Goal: Navigation & Orientation: Understand site structure

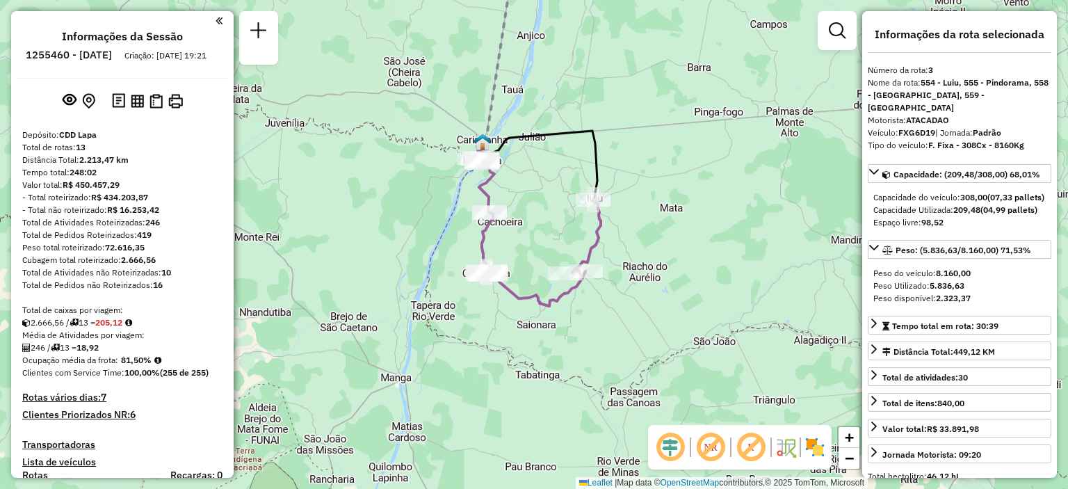
select select "**********"
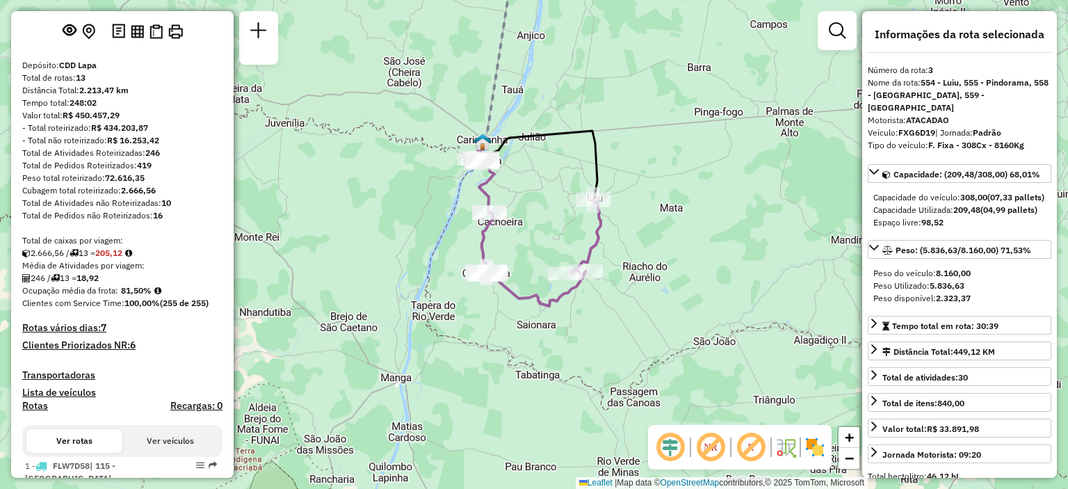
scroll to position [278, 0]
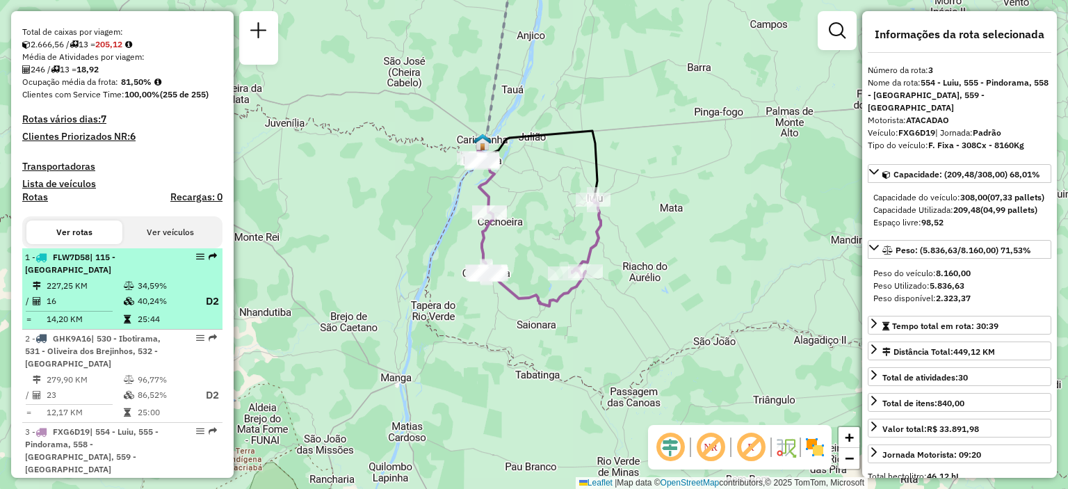
click at [148, 284] on td "34,59%" at bounding box center [165, 286] width 56 height 14
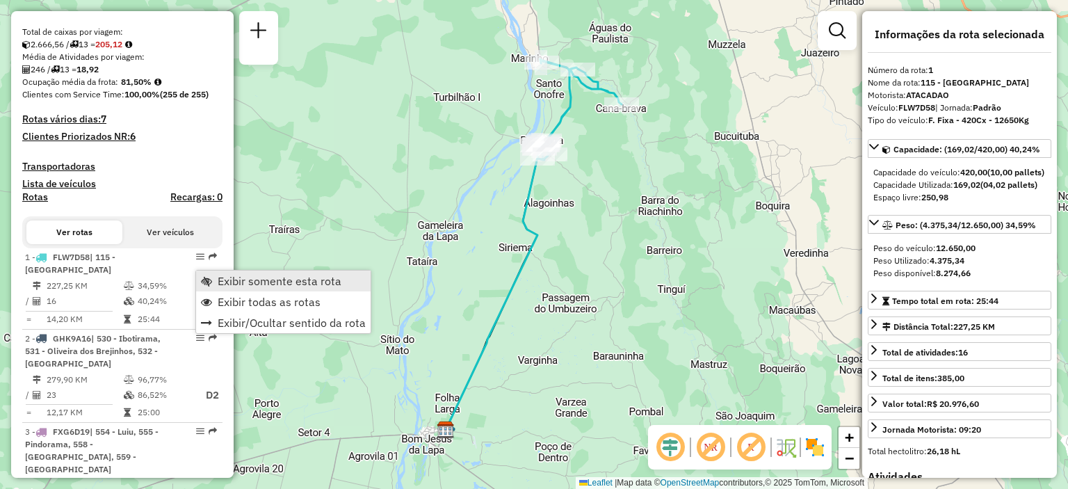
click at [211, 275] on span "Exibir somente esta rota" at bounding box center [206, 280] width 11 height 11
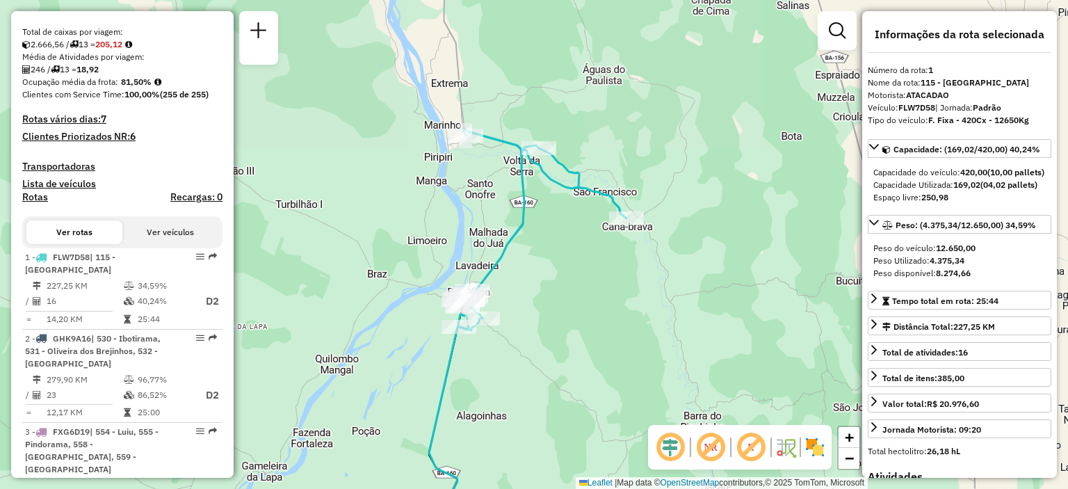
drag, startPoint x: 549, startPoint y: 127, endPoint x: 393, endPoint y: 289, distance: 225.2
click at [393, 289] on div "Janela de atendimento Grade de atendimento Capacidade Transportadoras Veículos …" at bounding box center [534, 244] width 1068 height 489
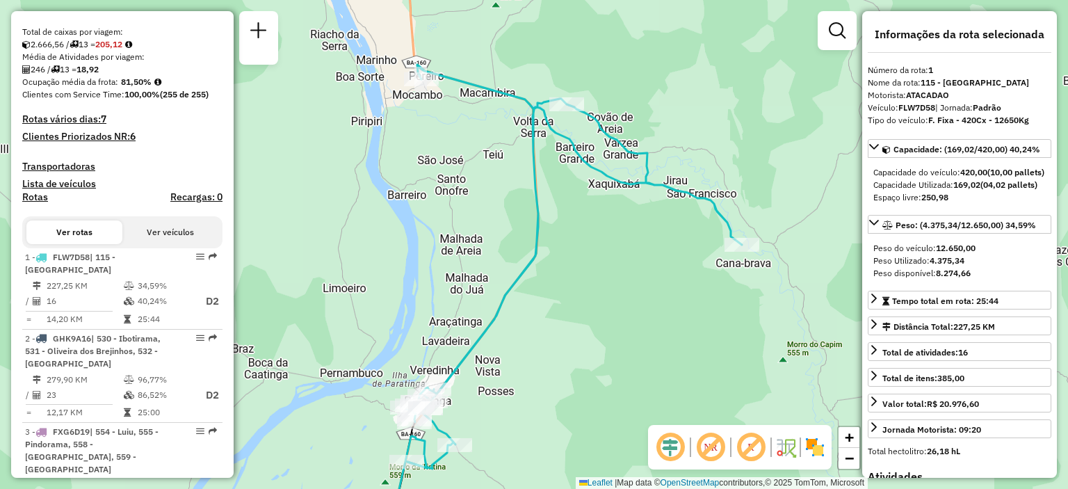
drag, startPoint x: 526, startPoint y: 158, endPoint x: 513, endPoint y: 179, distance: 25.3
click at [513, 179] on div "Janela de atendimento Grade de atendimento Capacidade Transportadoras Veículos …" at bounding box center [534, 244] width 1068 height 489
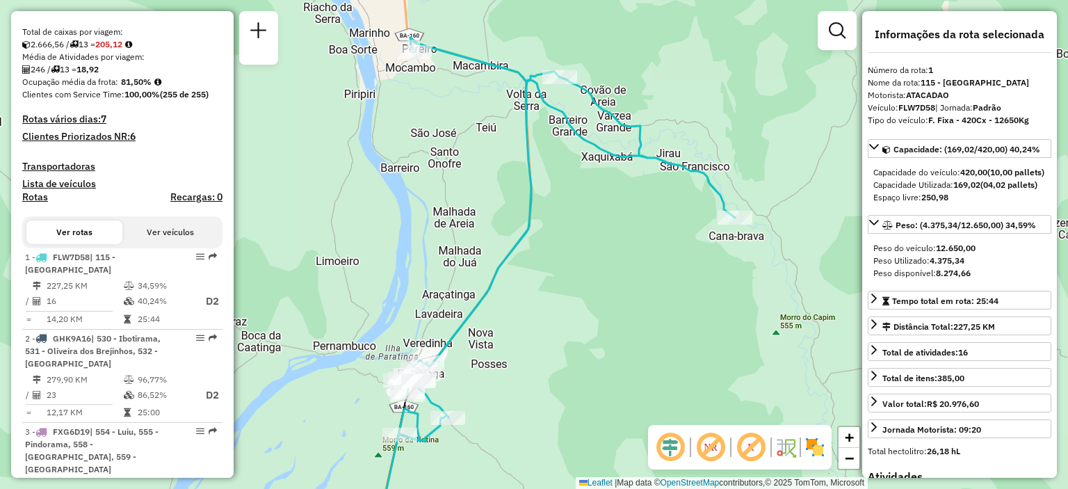
drag, startPoint x: 478, startPoint y: 260, endPoint x: 471, endPoint y: 233, distance: 28.0
click at [471, 233] on div "Janela de atendimento Grade de atendimento Capacidade Transportadoras Veículos …" at bounding box center [534, 244] width 1068 height 489
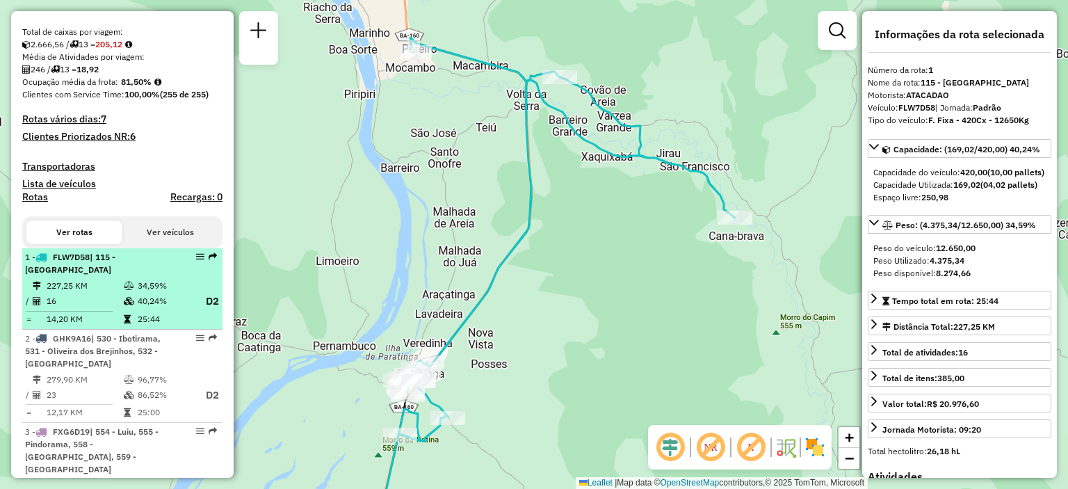
click at [94, 302] on td "16" at bounding box center [84, 301] width 77 height 17
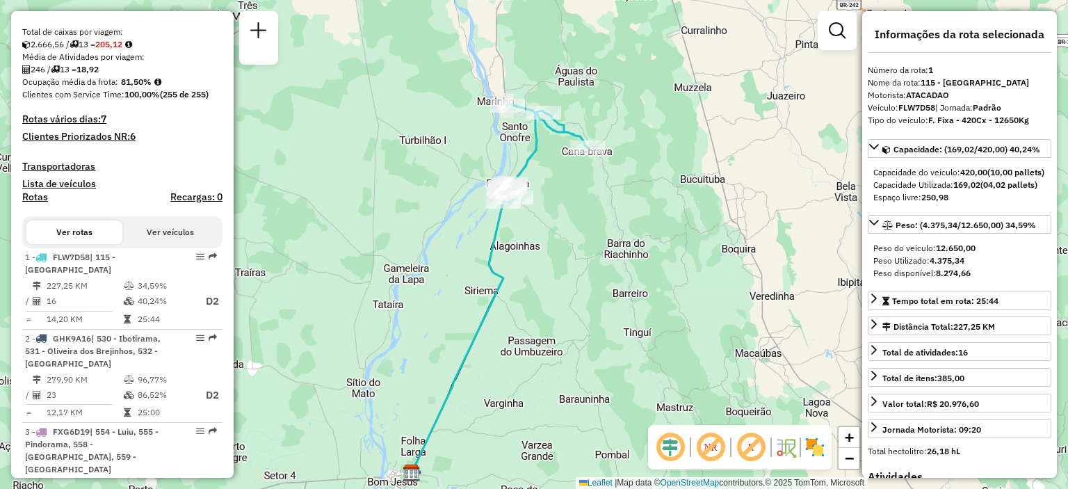
drag, startPoint x: 659, startPoint y: 169, endPoint x: 625, endPoint y: 213, distance: 55.5
click at [625, 213] on div "Janela de atendimento Grade de atendimento Capacidade Transportadoras Veículos …" at bounding box center [534, 244] width 1068 height 489
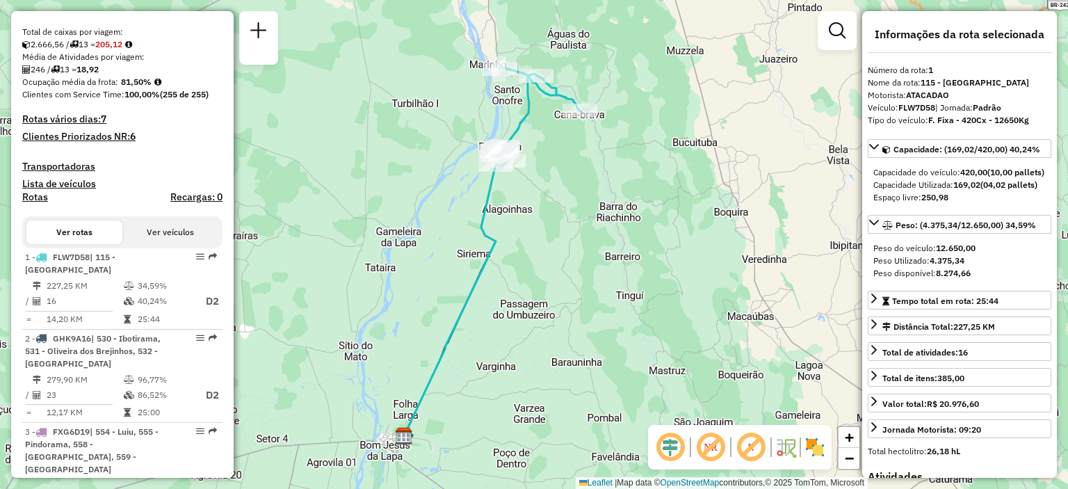
drag, startPoint x: 609, startPoint y: 252, endPoint x: 602, endPoint y: 220, distance: 33.4
click at [602, 220] on div "Janela de atendimento Grade de atendimento Capacidade Transportadoras Veículos …" at bounding box center [534, 244] width 1068 height 489
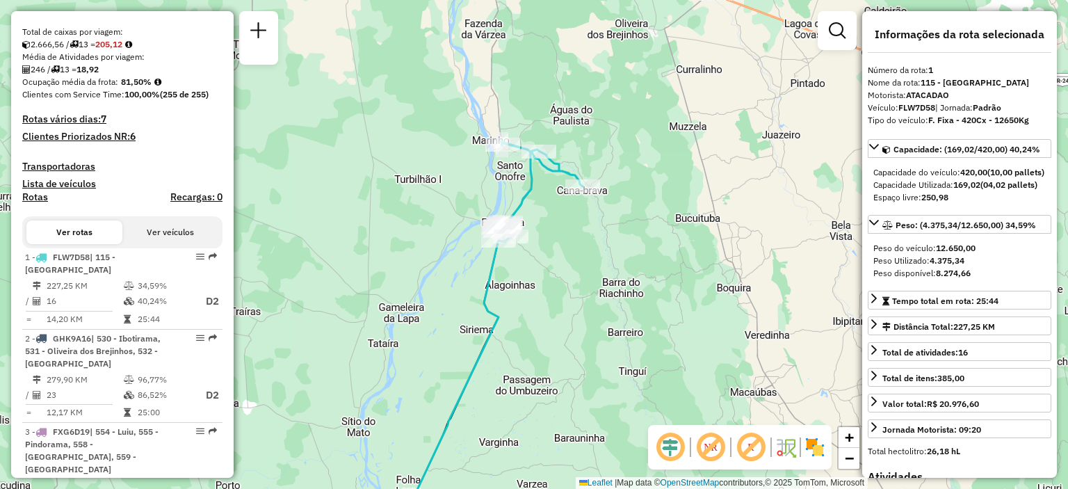
drag, startPoint x: 576, startPoint y: 177, endPoint x: 578, endPoint y: 250, distance: 73.0
click at [578, 250] on div "Janela de atendimento Grade de atendimento Capacidade Transportadoras Veículos …" at bounding box center [534, 244] width 1068 height 489
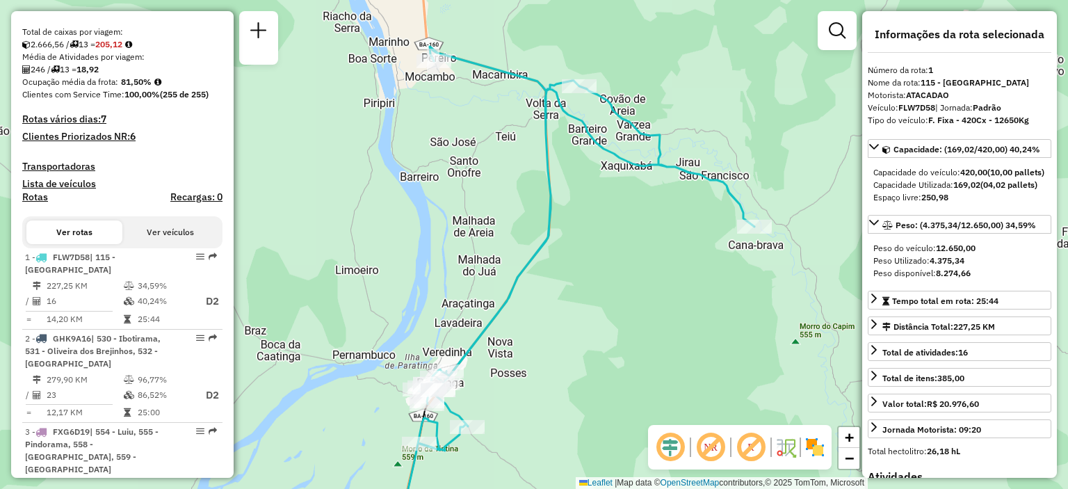
drag, startPoint x: 633, startPoint y: 127, endPoint x: 618, endPoint y: 211, distance: 84.8
click at [618, 211] on div "Janela de atendimento Grade de atendimento Capacidade Transportadoras Veículos …" at bounding box center [534, 244] width 1068 height 489
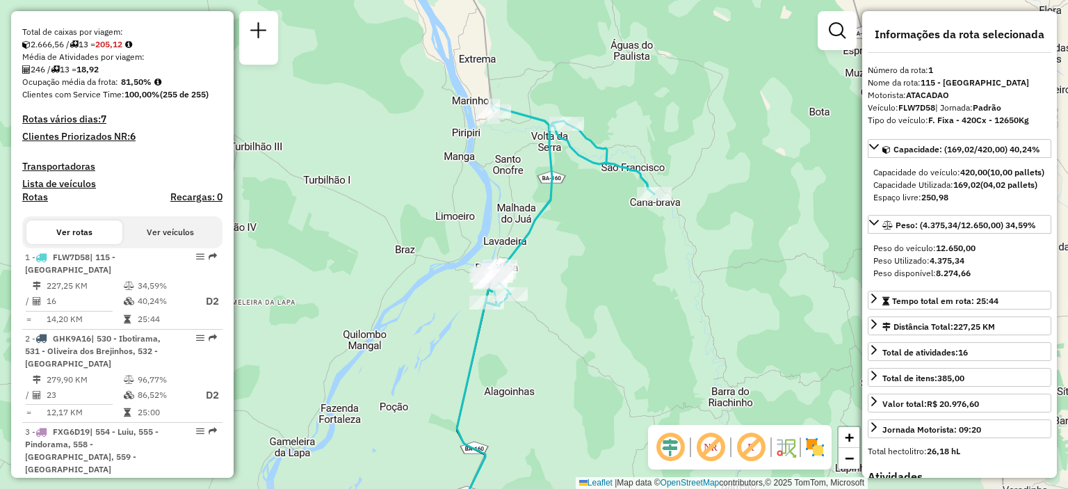
drag, startPoint x: 572, startPoint y: 266, endPoint x: 569, endPoint y: 247, distance: 19.1
click at [569, 247] on div "Janela de atendimento Grade de atendimento Capacidade Transportadoras Veículos …" at bounding box center [534, 244] width 1068 height 489
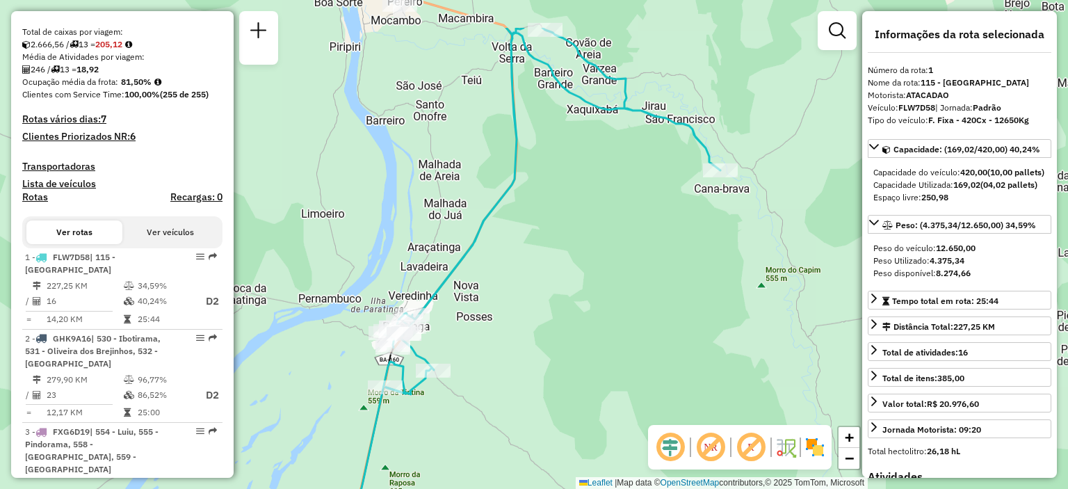
drag, startPoint x: 627, startPoint y: 119, endPoint x: 569, endPoint y: 195, distance: 95.7
click at [569, 195] on div "Janela de atendimento Grade de atendimento Capacidade Transportadoras Veículos …" at bounding box center [534, 244] width 1068 height 489
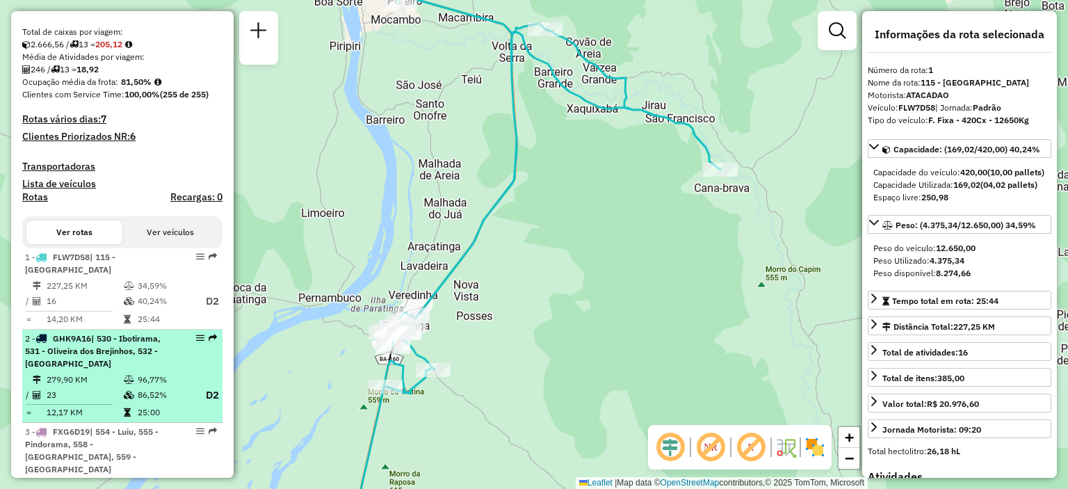
click at [108, 348] on span "| 530 - Ibotirama, 531 - Oliveira dos Brejinhos, 532 - [GEOGRAPHIC_DATA]" at bounding box center [93, 350] width 136 height 35
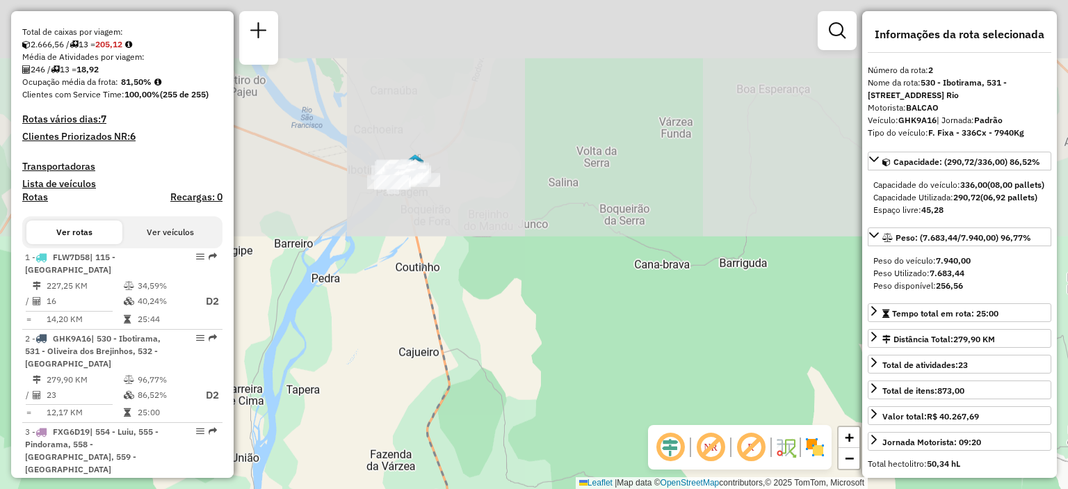
drag, startPoint x: 495, startPoint y: 53, endPoint x: 506, endPoint y: 352, distance: 299.2
click at [506, 352] on div "Janela de atendimento Grade de atendimento Capacidade Transportadoras Veículos …" at bounding box center [534, 244] width 1068 height 489
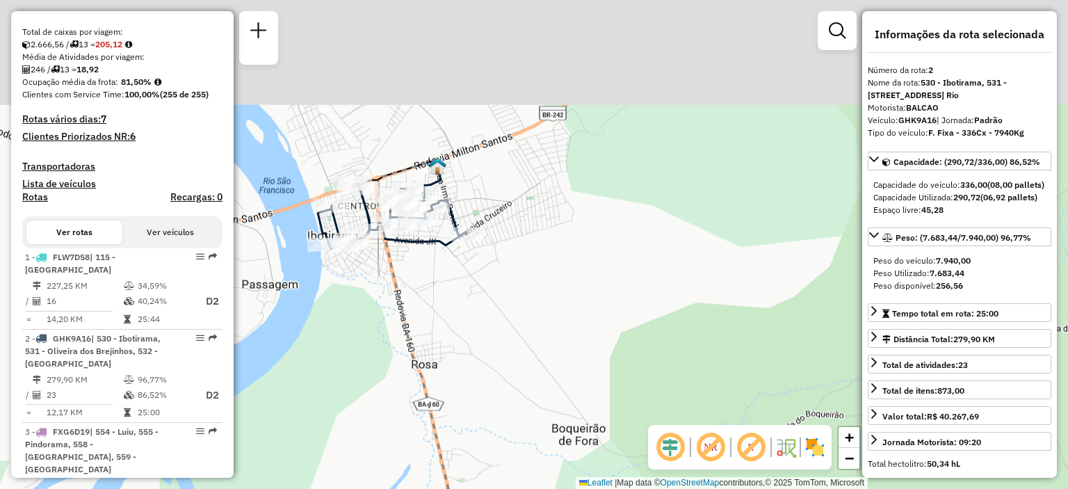
drag, startPoint x: 449, startPoint y: 136, endPoint x: 559, endPoint y: 264, distance: 169.1
click at [559, 264] on div "Janela de atendimento Grade de atendimento Capacidade Transportadoras Veículos …" at bounding box center [534, 244] width 1068 height 489
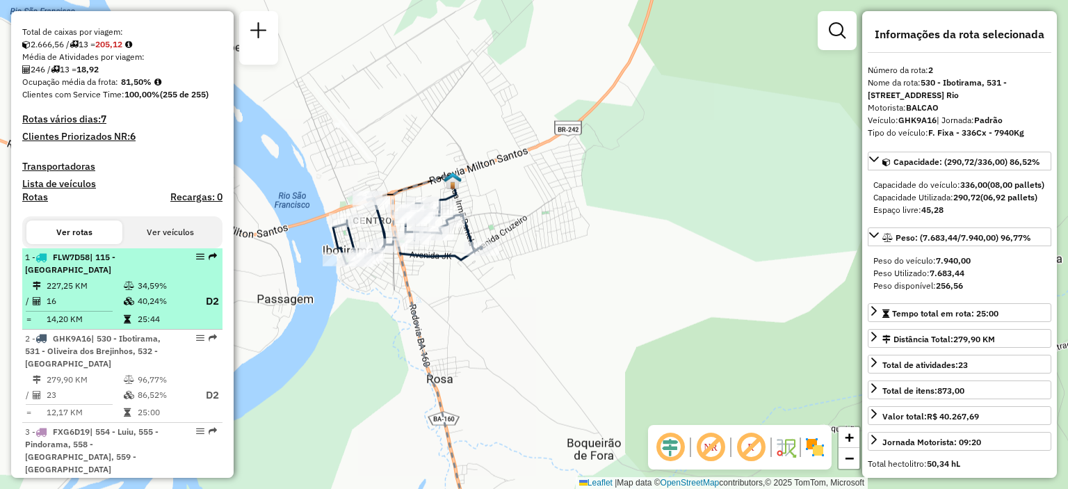
scroll to position [417, 0]
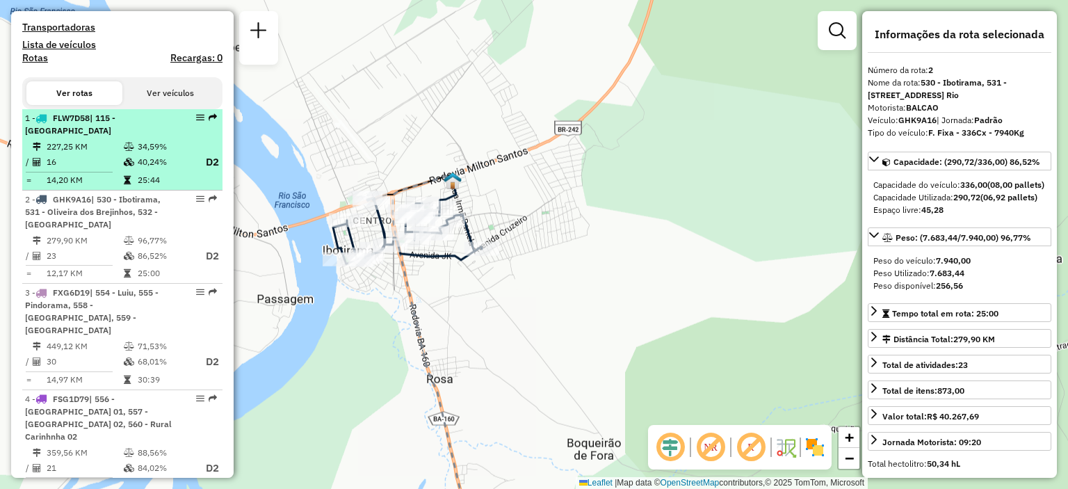
click at [169, 158] on td "40,24%" at bounding box center [165, 162] width 56 height 17
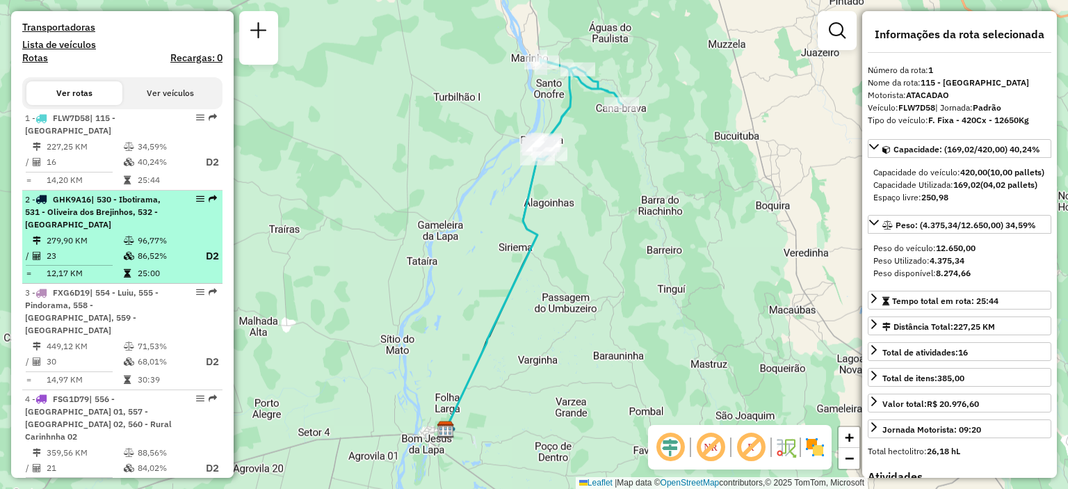
click at [125, 217] on div "2 - GHK9A16 | 530 - Ibotirama, 531 - Oliveira dos Brejinhos, 532 - [GEOGRAPHIC_…" at bounding box center [98, 212] width 147 height 38
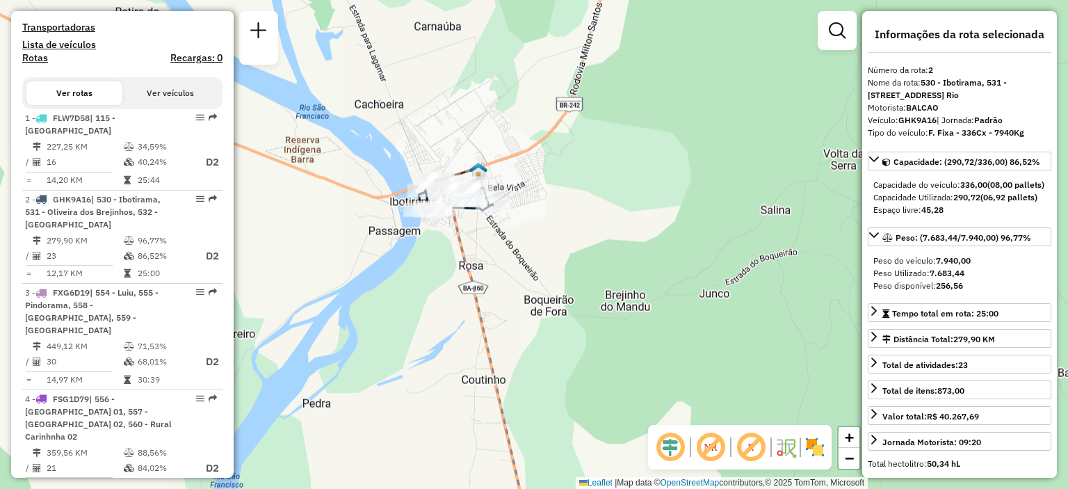
drag, startPoint x: 446, startPoint y: 121, endPoint x: 541, endPoint y: 296, distance: 199.1
click at [541, 296] on div "Janela de atendimento Grade de atendimento Capacidade Transportadoras Veículos …" at bounding box center [534, 244] width 1068 height 489
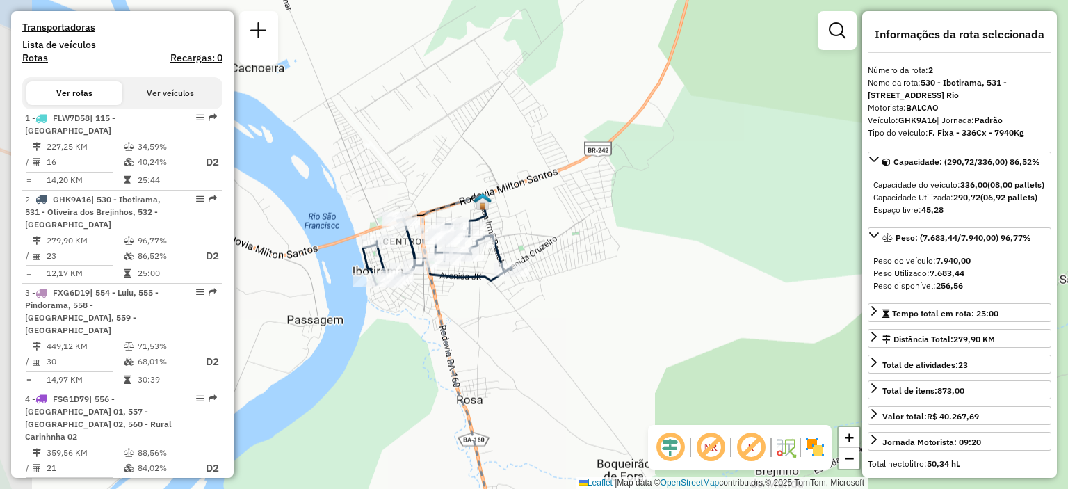
drag, startPoint x: 534, startPoint y: 171, endPoint x: 586, endPoint y: 200, distance: 59.4
click at [586, 200] on div "Janela de atendimento Grade de atendimento Capacidade Transportadoras Veículos …" at bounding box center [534, 244] width 1068 height 489
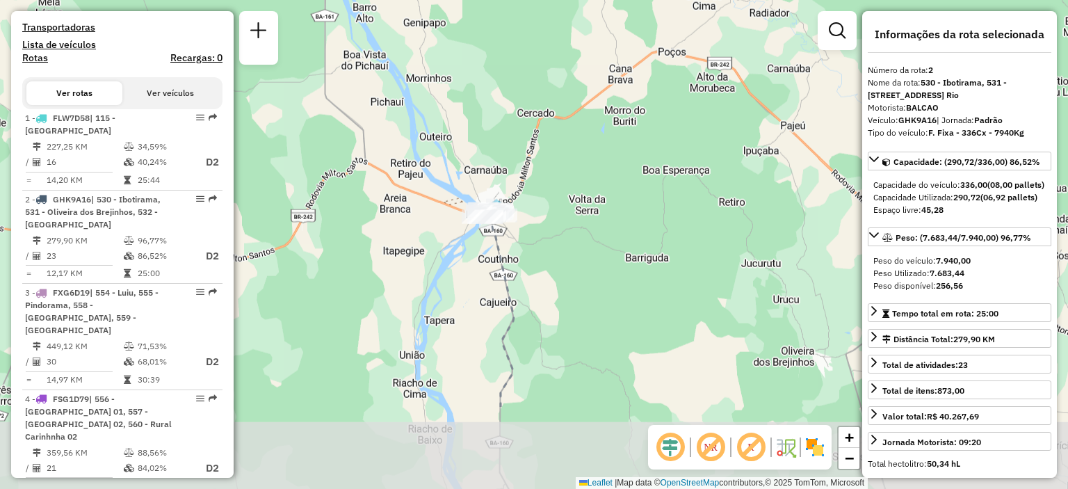
drag, startPoint x: 554, startPoint y: 417, endPoint x: 551, endPoint y: 202, distance: 214.9
click at [551, 202] on div "Janela de atendimento Grade de atendimento Capacidade Transportadoras Veículos …" at bounding box center [534, 244] width 1068 height 489
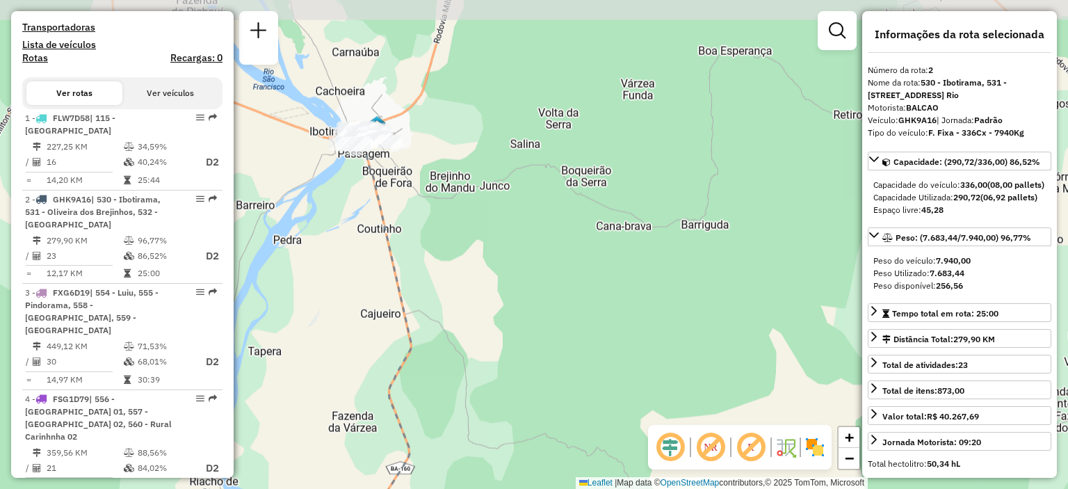
drag, startPoint x: 451, startPoint y: 176, endPoint x: 617, endPoint y: 297, distance: 205.0
click at [617, 297] on div "Janela de atendimento Grade de atendimento Capacidade Transportadoras Veículos …" at bounding box center [534, 244] width 1068 height 489
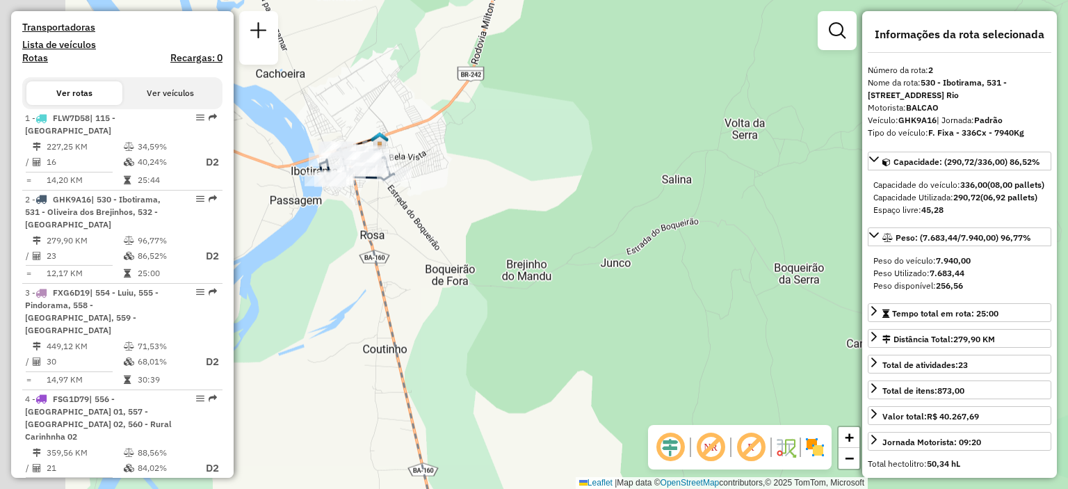
drag, startPoint x: 445, startPoint y: 127, endPoint x: 605, endPoint y: 243, distance: 198.1
click at [605, 243] on div "Janela de atendimento Grade de atendimento Capacidade Transportadoras Veículos …" at bounding box center [534, 244] width 1068 height 489
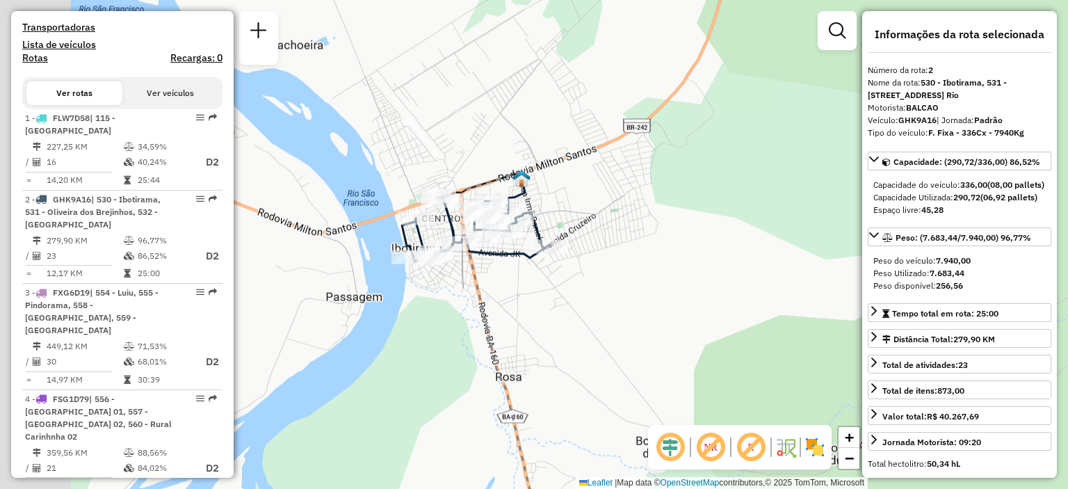
drag, startPoint x: 495, startPoint y: 186, endPoint x: 608, endPoint y: 177, distance: 113.0
click at [608, 177] on div "Janela de atendimento Grade de atendimento Capacidade Transportadoras Veículos …" at bounding box center [534, 244] width 1068 height 489
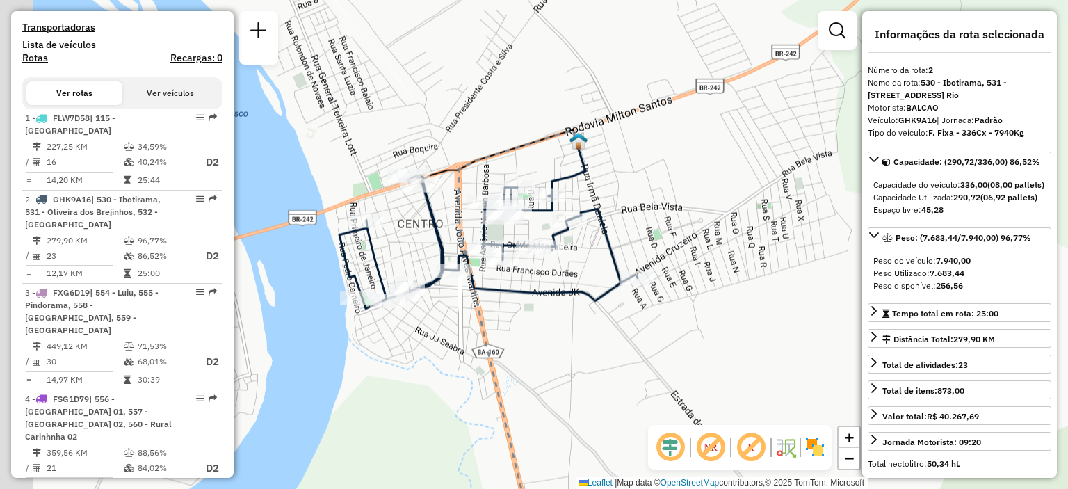
drag, startPoint x: 554, startPoint y: 177, endPoint x: 649, endPoint y: 159, distance: 97.1
click at [649, 159] on div "Janela de atendimento Grade de atendimento Capacidade Transportadoras Veículos …" at bounding box center [534, 244] width 1068 height 489
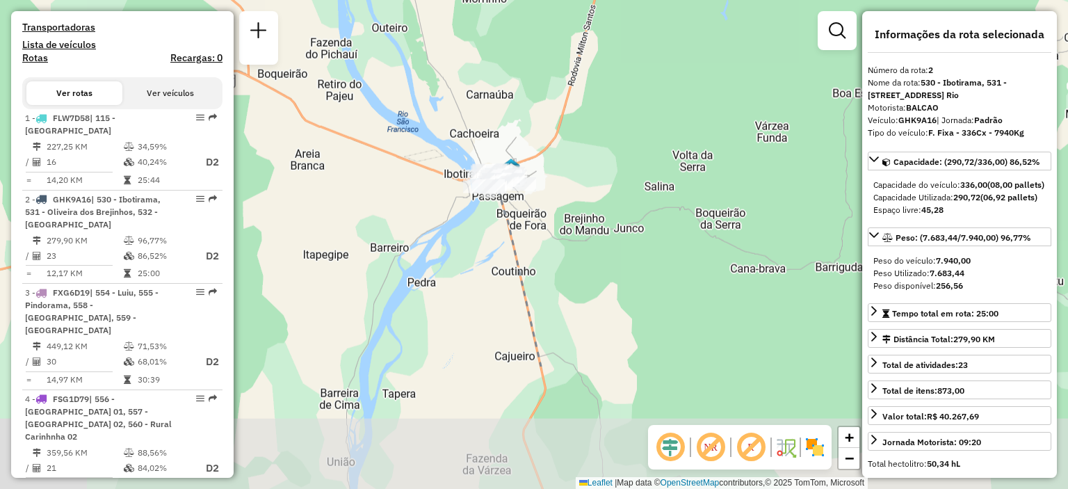
drag, startPoint x: 567, startPoint y: 396, endPoint x: 538, endPoint y: 210, distance: 188.7
click at [538, 210] on div "Janela de atendimento Grade de atendimento Capacidade Transportadoras Veículos …" at bounding box center [534, 244] width 1068 height 489
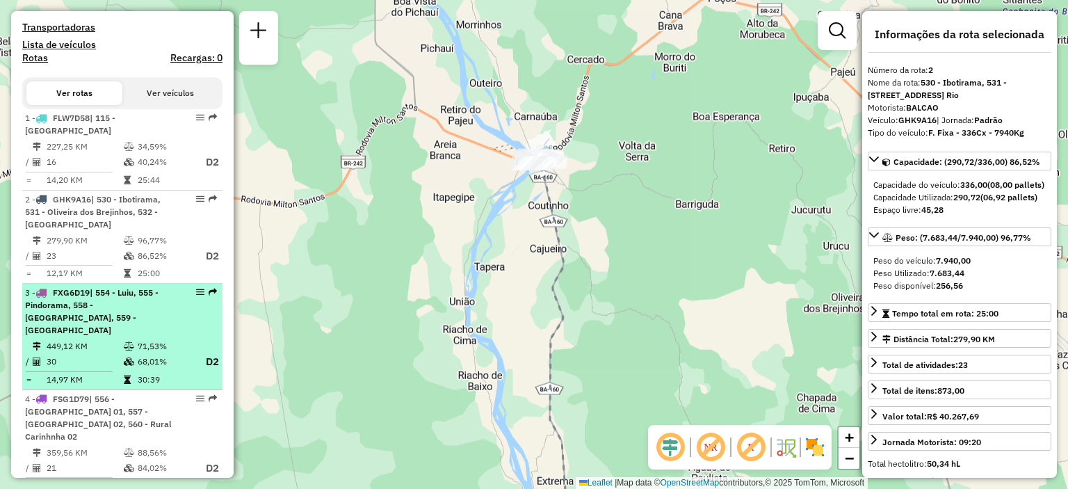
click at [103, 321] on div "3 - FXG6D19 | 554 - Luiu, 555 - Pindorama, 558 - [GEOGRAPHIC_DATA], 559 - [GEOG…" at bounding box center [98, 312] width 147 height 50
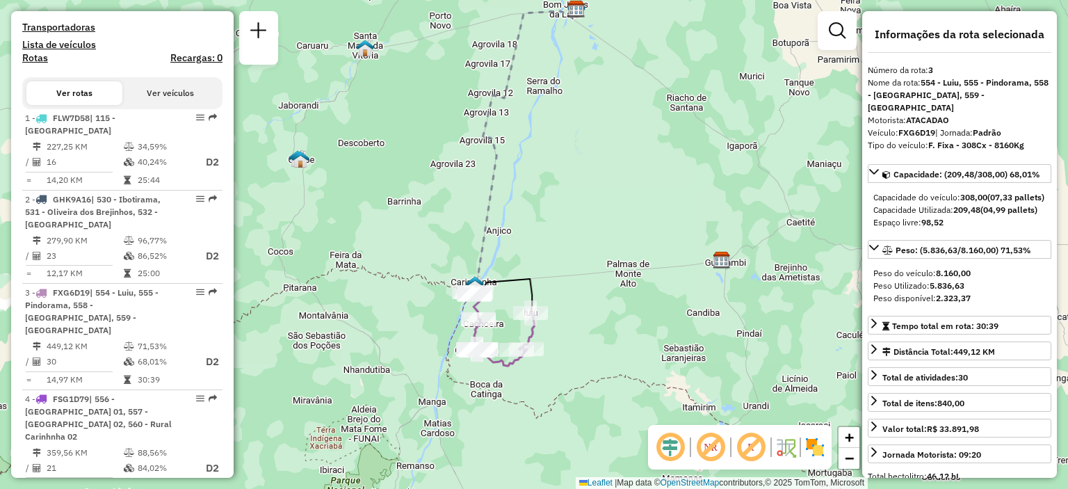
drag, startPoint x: 547, startPoint y: 284, endPoint x: 537, endPoint y: 217, distance: 67.6
click at [537, 217] on div "Janela de atendimento Grade de atendimento Capacidade Transportadoras Veículos …" at bounding box center [534, 244] width 1068 height 489
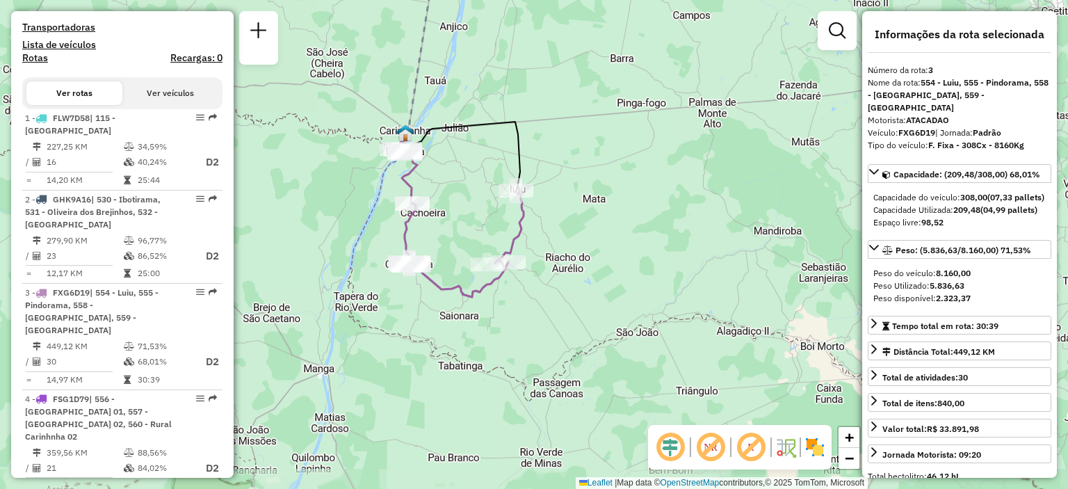
drag, startPoint x: 545, startPoint y: 272, endPoint x: 583, endPoint y: 178, distance: 101.1
click at [583, 178] on div "Janela de atendimento Grade de atendimento Capacidade Transportadoras Veículos …" at bounding box center [534, 244] width 1068 height 489
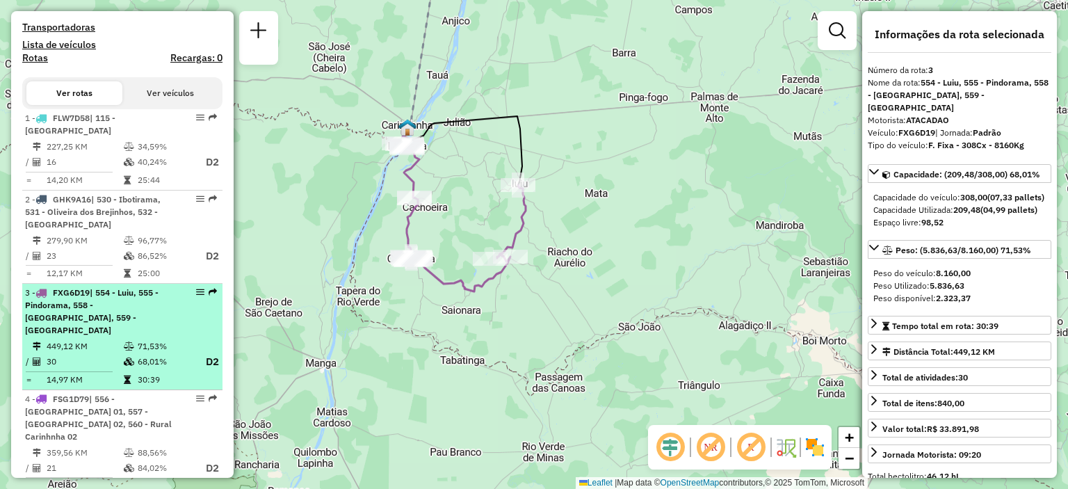
scroll to position [487, 0]
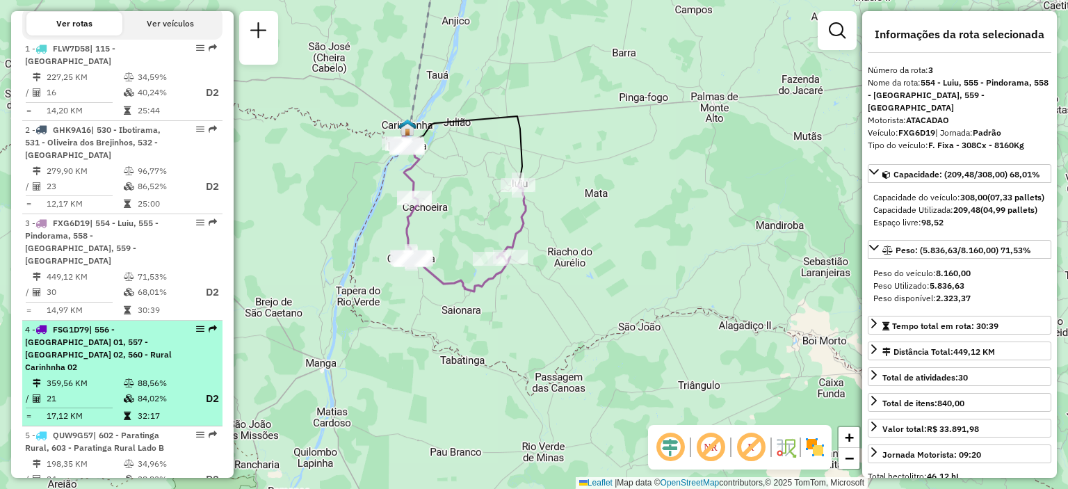
click at [154, 329] on span "| 556 - [GEOGRAPHIC_DATA] 01, 557 - [GEOGRAPHIC_DATA] 02, 560 - Rural Carinhnha…" at bounding box center [98, 348] width 147 height 48
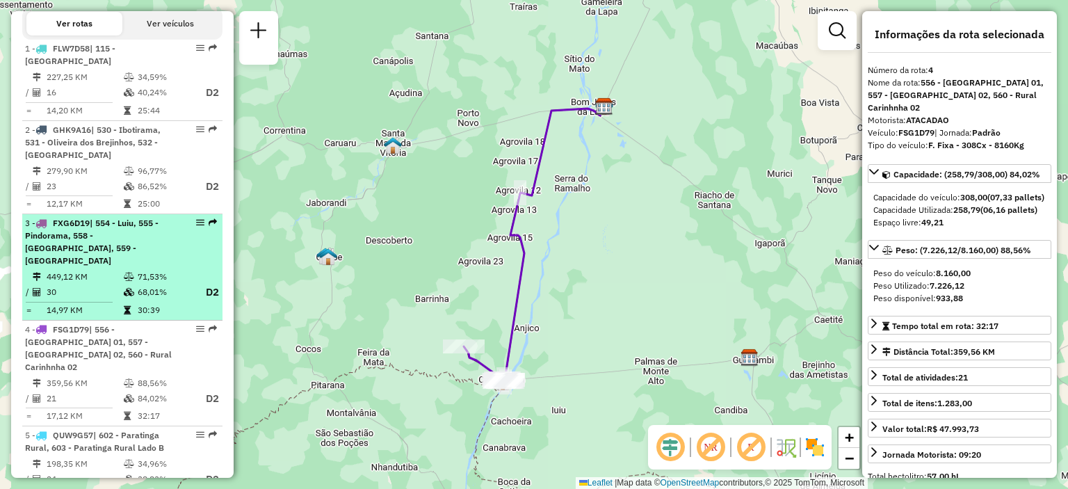
scroll to position [556, 0]
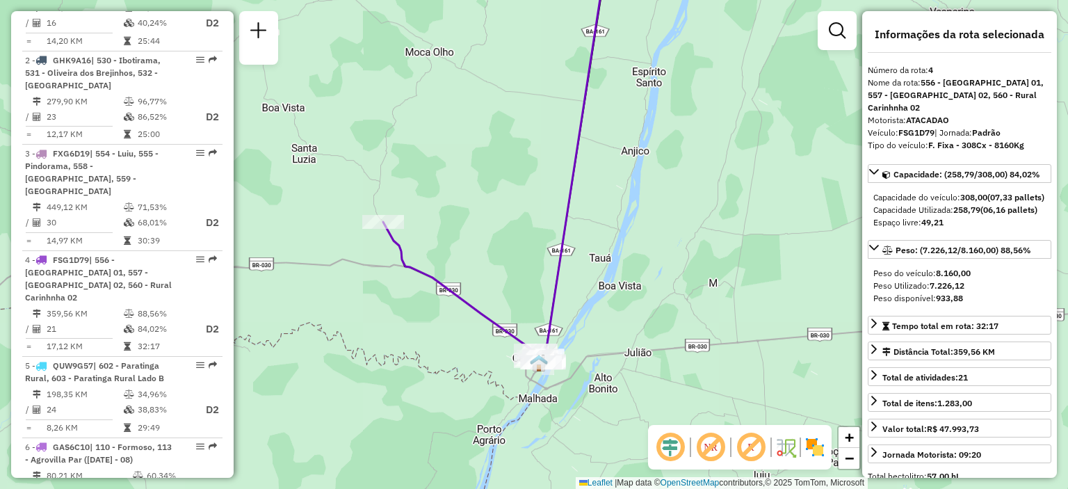
drag, startPoint x: 537, startPoint y: 344, endPoint x: 461, endPoint y: 320, distance: 79.4
click at [461, 320] on div "Janela de atendimento Grade de atendimento Capacidade Transportadoras Veículos …" at bounding box center [534, 244] width 1068 height 489
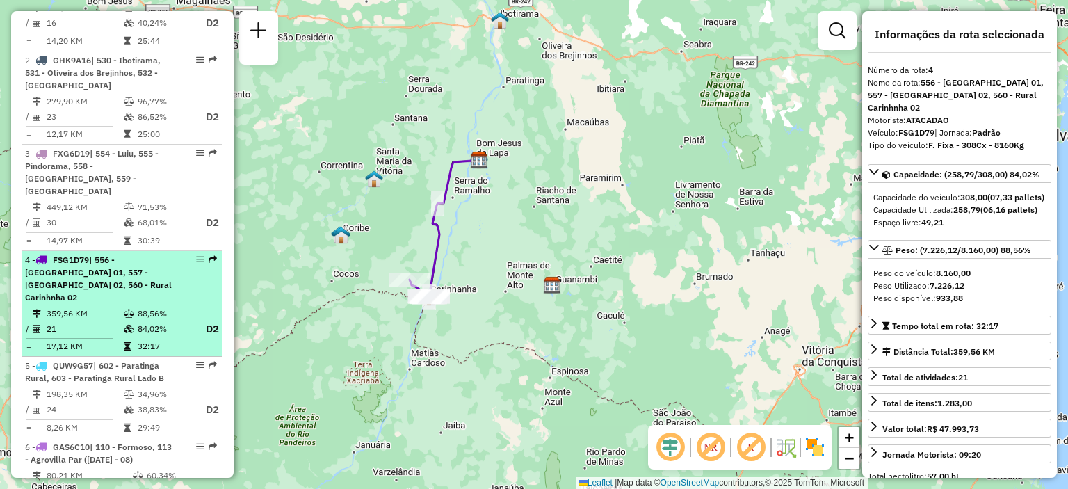
scroll to position [626, 0]
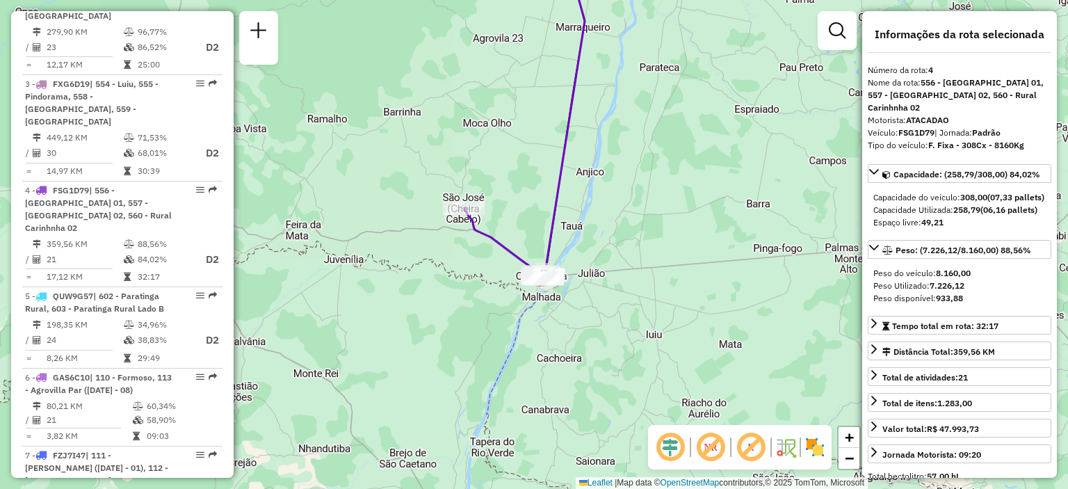
drag, startPoint x: 448, startPoint y: 260, endPoint x: 423, endPoint y: 252, distance: 25.7
click at [423, 252] on div "Janela de atendimento Grade de atendimento Capacidade Transportadoras Veículos …" at bounding box center [534, 244] width 1068 height 489
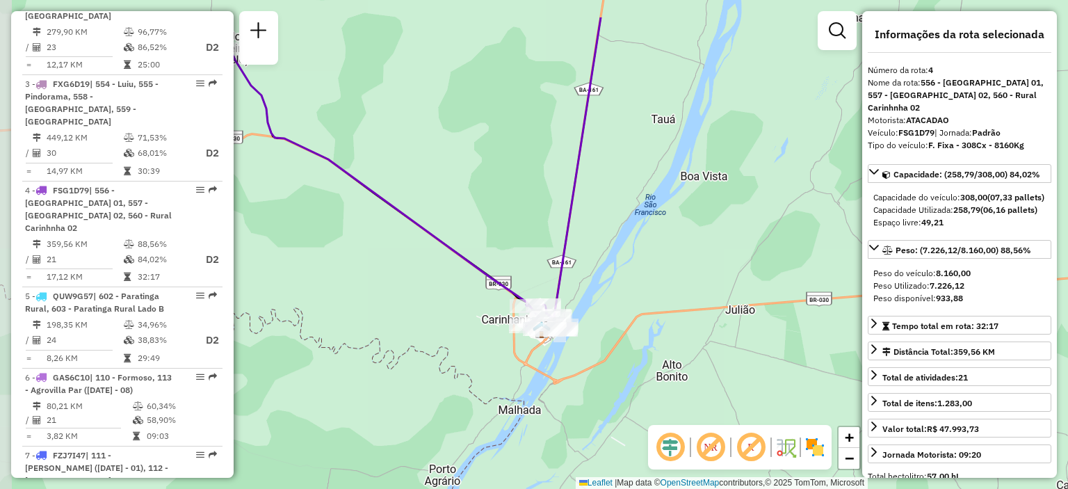
drag, startPoint x: 469, startPoint y: 181, endPoint x: 628, endPoint y: 247, distance: 171.8
click at [628, 247] on div "Janela de atendimento Grade de atendimento Capacidade Transportadoras Veículos …" at bounding box center [534, 244] width 1068 height 489
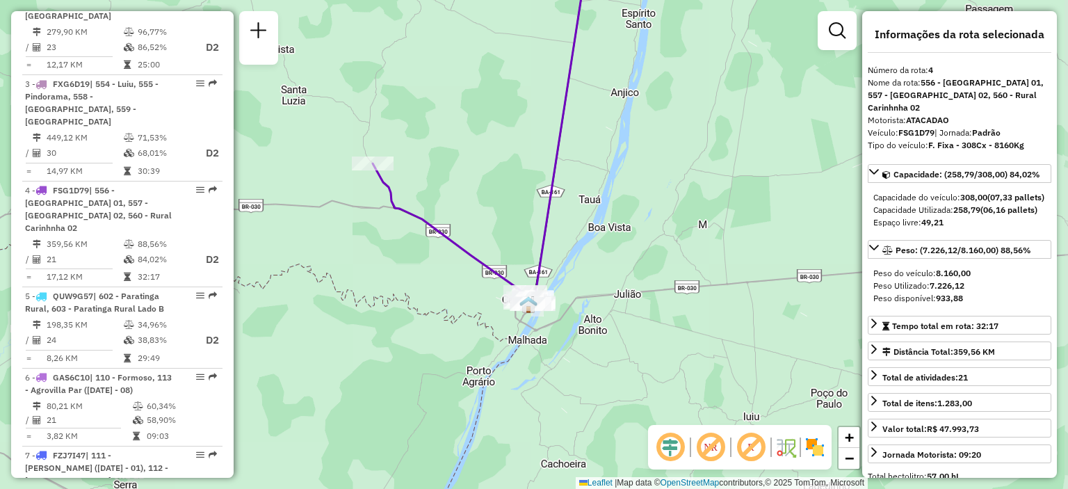
drag, startPoint x: 549, startPoint y: 190, endPoint x: 512, endPoint y: 200, distance: 38.3
click at [512, 200] on div "Janela de atendimento Grade de atendimento Capacidade Transportadoras Veículos …" at bounding box center [534, 244] width 1068 height 489
click at [710, 453] on em at bounding box center [710, 446] width 33 height 33
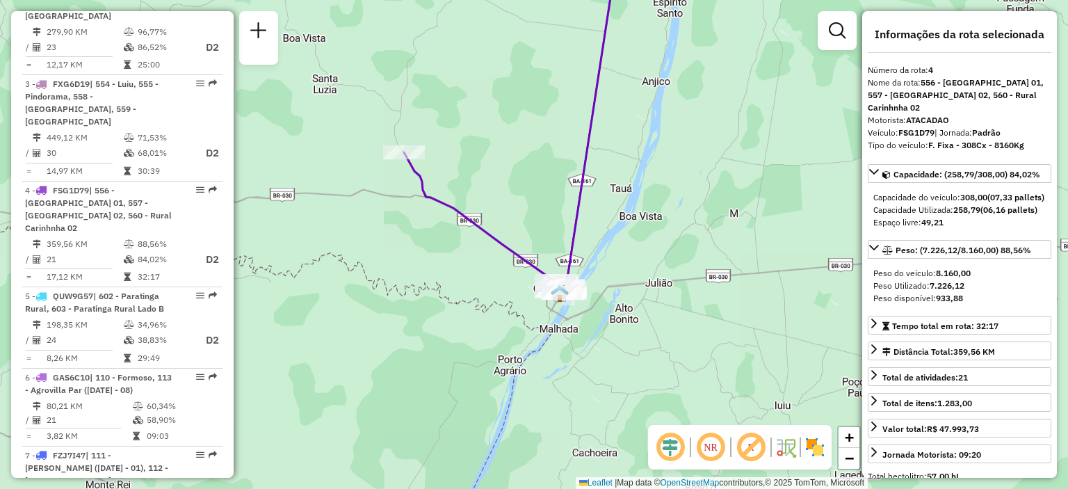
drag, startPoint x: 572, startPoint y: 290, endPoint x: 525, endPoint y: 207, distance: 95.0
click at [525, 207] on div "Janela de atendimento Grade de atendimento Capacidade Transportadoras Veículos …" at bounding box center [534, 244] width 1068 height 489
click at [709, 442] on em at bounding box center [710, 446] width 33 height 33
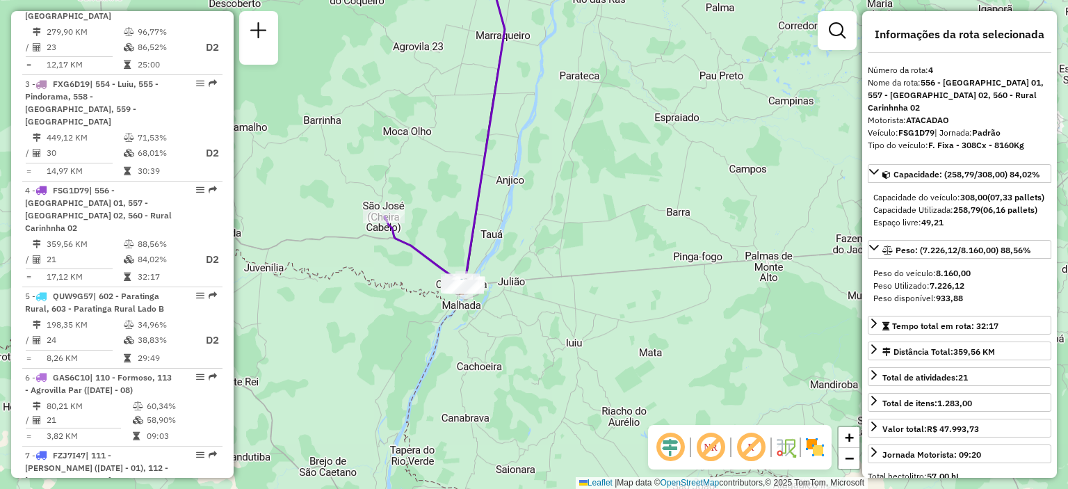
drag, startPoint x: 376, startPoint y: 210, endPoint x: 378, endPoint y: 232, distance: 22.4
click at [378, 232] on div "Janela de atendimento Grade de atendimento Capacidade Transportadoras Veículos …" at bounding box center [534, 244] width 1068 height 489
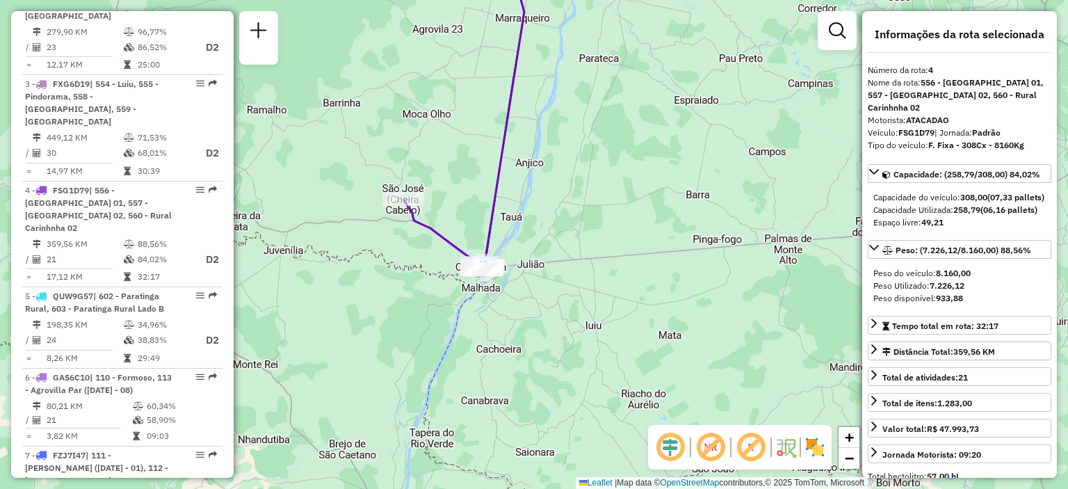
drag, startPoint x: 426, startPoint y: 247, endPoint x: 409, endPoint y: 238, distance: 19.0
click at [410, 238] on div "Janela de atendimento Grade de atendimento Capacidade Transportadoras Veículos …" at bounding box center [534, 244] width 1068 height 489
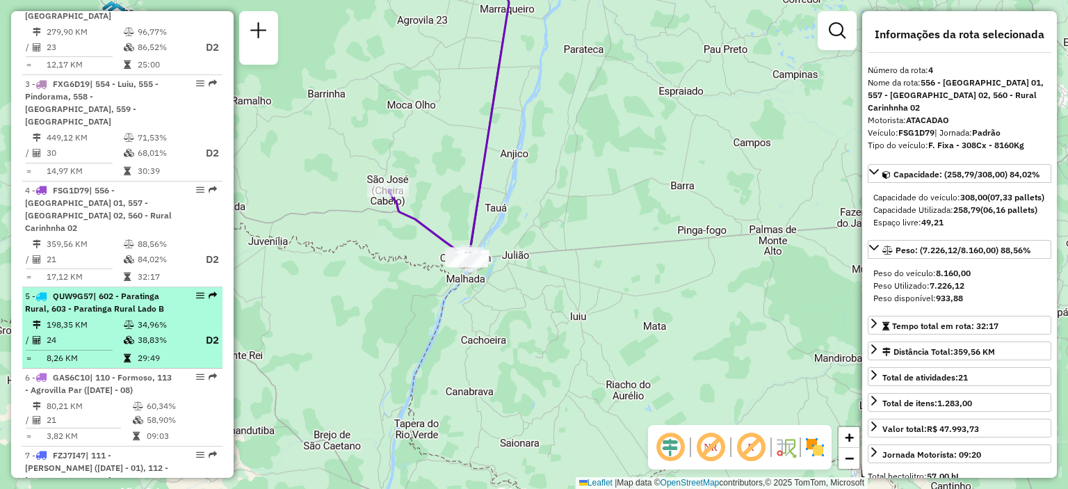
click at [129, 291] on span "| 602 - Paratinga Rural, 603 - Paratinga Rural Lado B" at bounding box center [94, 302] width 139 height 23
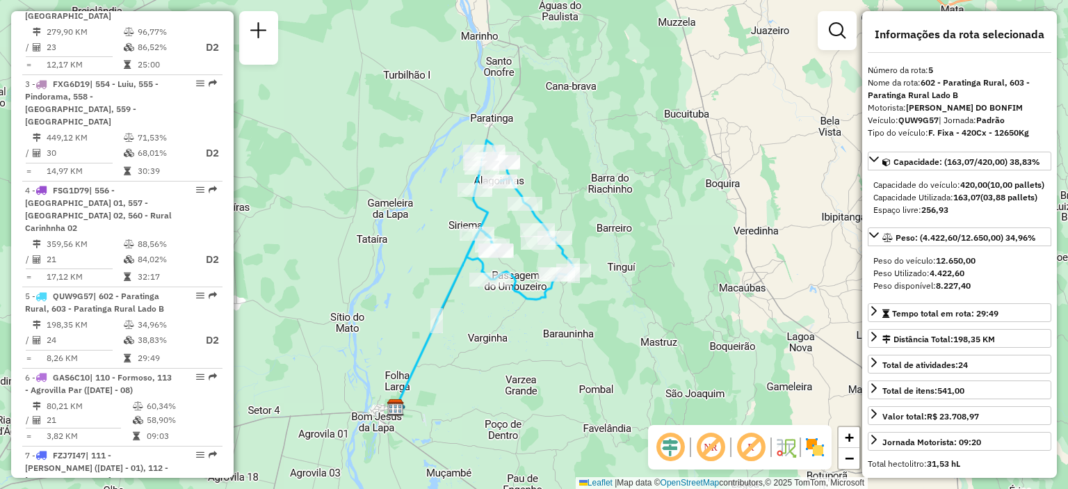
drag, startPoint x: 509, startPoint y: 305, endPoint x: 465, endPoint y: 318, distance: 45.8
click at [459, 334] on div "Janela de atendimento Grade de atendimento Capacidade Transportadoras Veículos …" at bounding box center [534, 244] width 1068 height 489
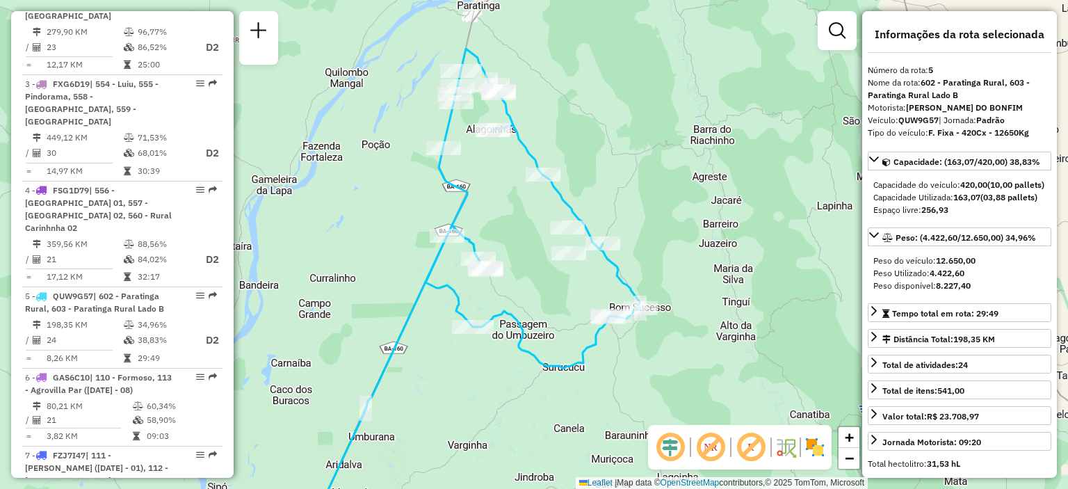
drag, startPoint x: 548, startPoint y: 202, endPoint x: 613, endPoint y: 153, distance: 80.9
click at [613, 153] on div "Janela de atendimento Grade de atendimento Capacidade Transportadoras Veículos …" at bounding box center [534, 244] width 1068 height 489
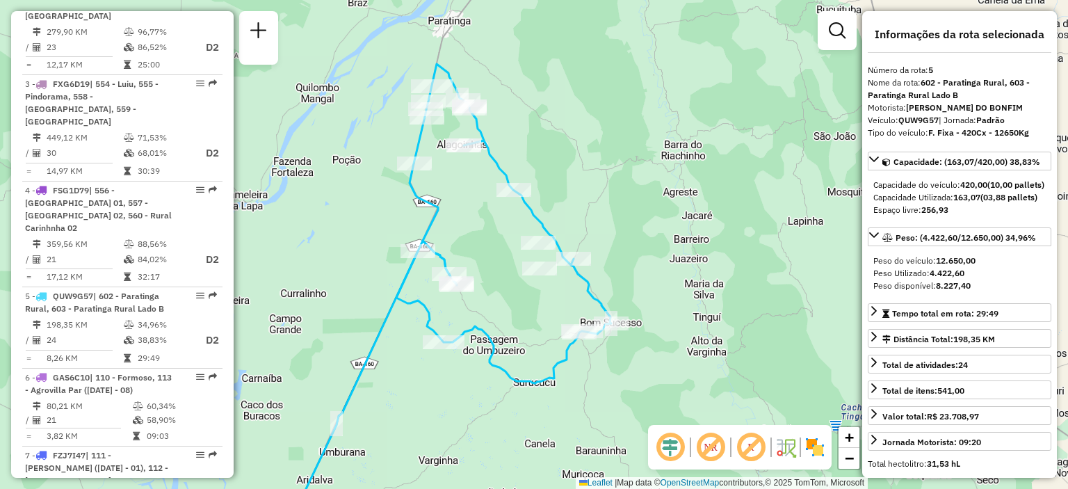
drag, startPoint x: 564, startPoint y: 181, endPoint x: 562, endPoint y: 147, distance: 34.8
click at [562, 147] on div "Janela de atendimento Grade de atendimento Capacidade Transportadoras Veículos …" at bounding box center [534, 244] width 1068 height 489
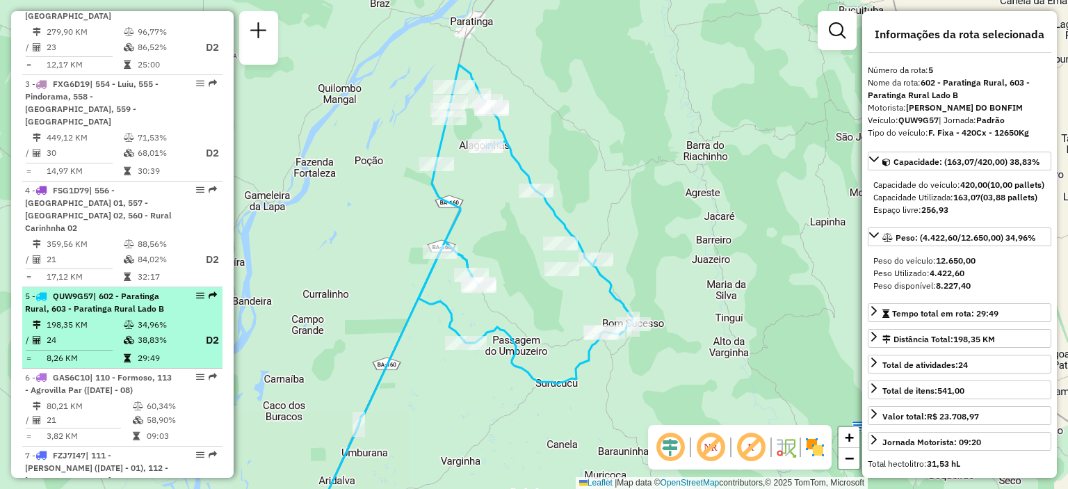
scroll to position [695, 0]
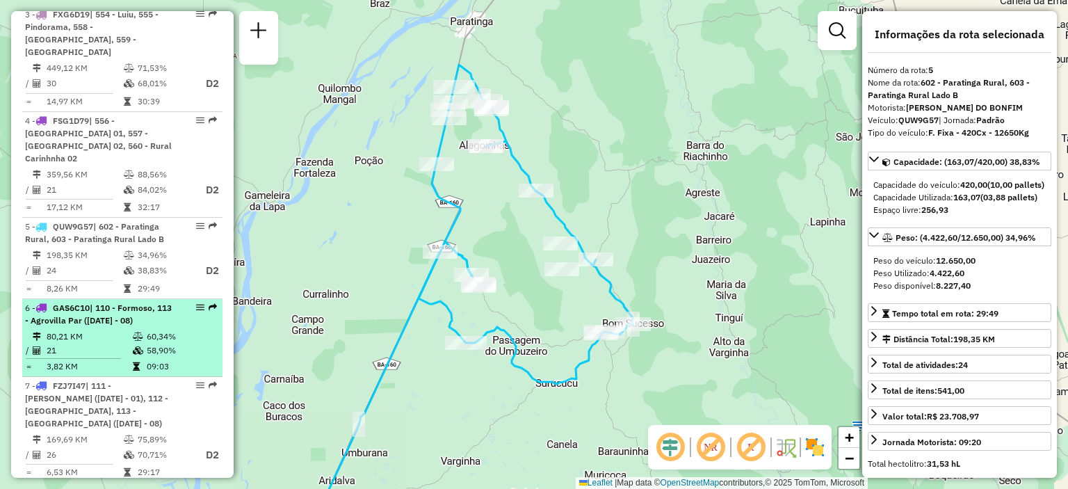
click at [150, 302] on div "6 - GAS6C10 | 110 - Formoso, 113 - Agrovilla Par ([DATE] - 08)" at bounding box center [98, 314] width 147 height 25
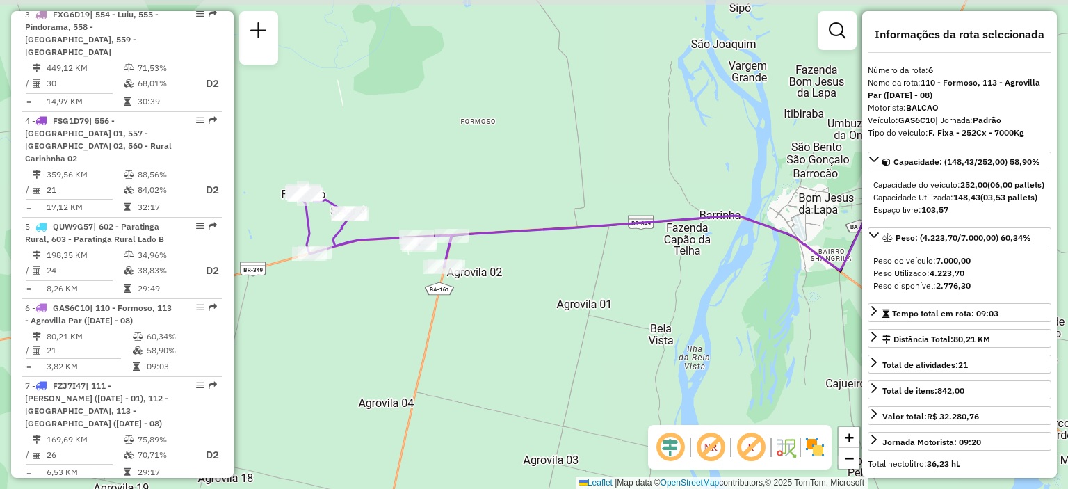
drag, startPoint x: 347, startPoint y: 283, endPoint x: 378, endPoint y: 298, distance: 34.2
click at [378, 298] on div "Janela de atendimento Grade de atendimento Capacidade Transportadoras Veículos …" at bounding box center [534, 244] width 1068 height 489
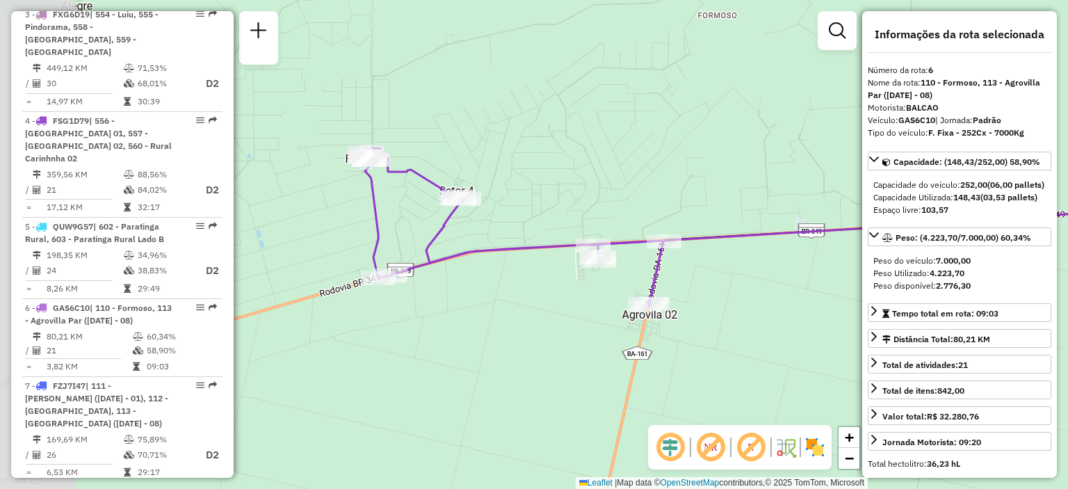
drag, startPoint x: 386, startPoint y: 193, endPoint x: 497, endPoint y: 277, distance: 139.5
click at [497, 277] on div "Janela de atendimento Grade de atendimento Capacidade Transportadoras Veículos …" at bounding box center [534, 244] width 1068 height 489
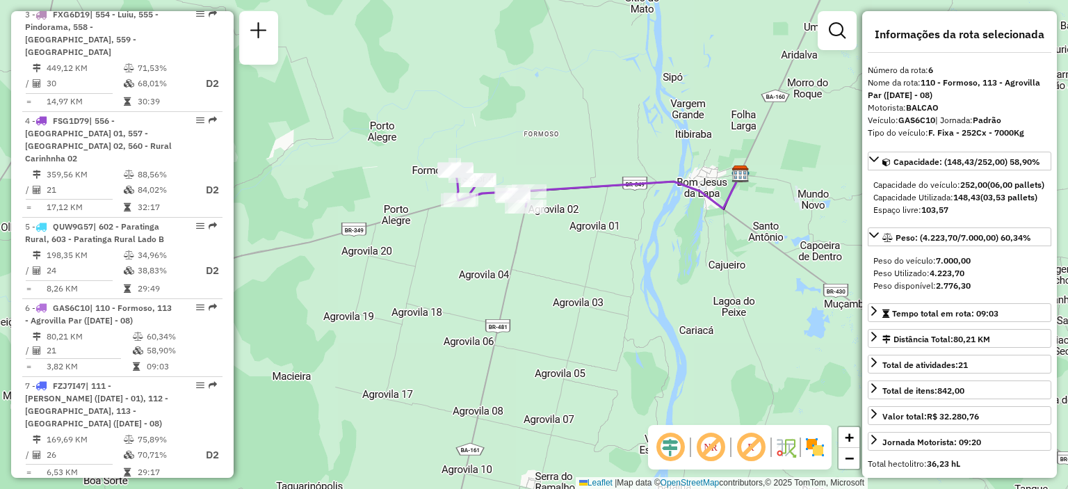
drag, startPoint x: 615, startPoint y: 127, endPoint x: 526, endPoint y: 163, distance: 95.4
click at [578, 159] on div "Janela de atendimento Grade de atendimento Capacidade Transportadoras Veículos …" at bounding box center [534, 244] width 1068 height 489
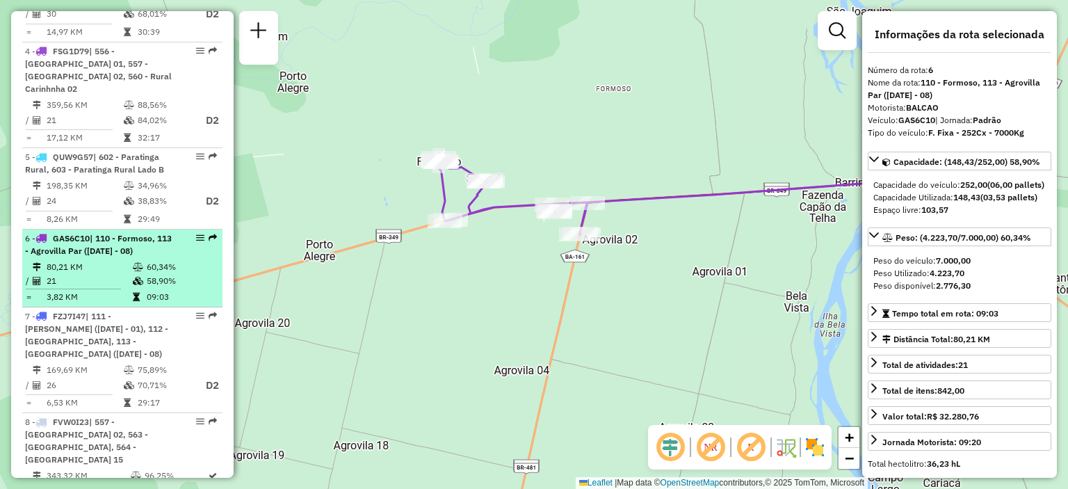
scroll to position [834, 0]
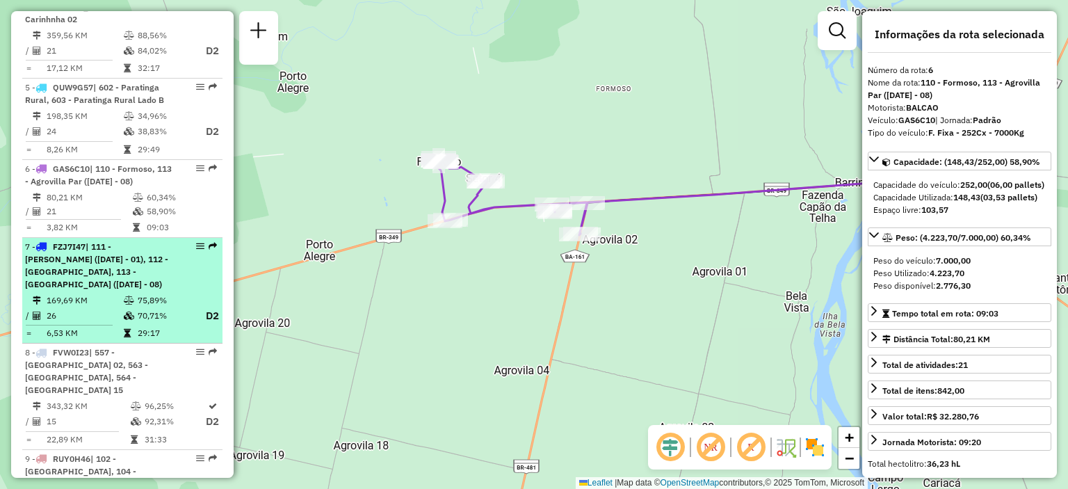
click at [169, 241] on div "7 - FZJ7I47 | 111 - Agro vilas ([DATE] - 01), 112 - [GEOGRAPHIC_DATA], 113 - [G…" at bounding box center [122, 266] width 195 height 50
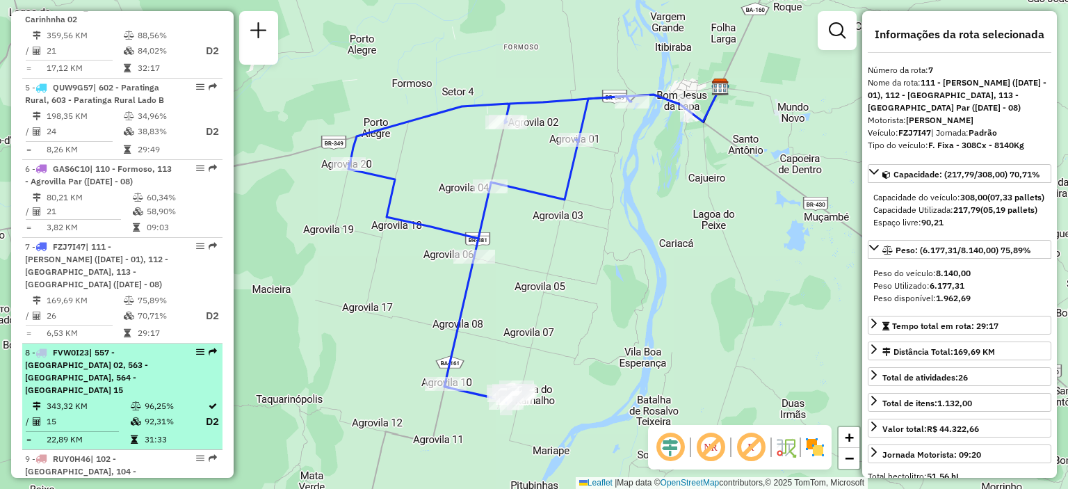
scroll to position [904, 0]
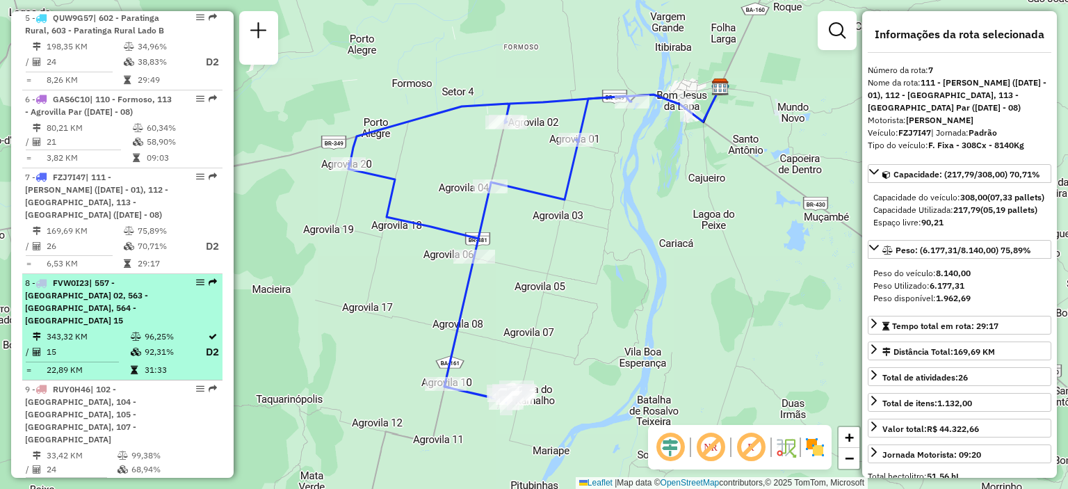
click at [106, 286] on div "8 - FVW0I23 | 557 - [GEOGRAPHIC_DATA] 02, 563 - [GEOGRAPHIC_DATA], 564 - [GEOGR…" at bounding box center [98, 302] width 147 height 50
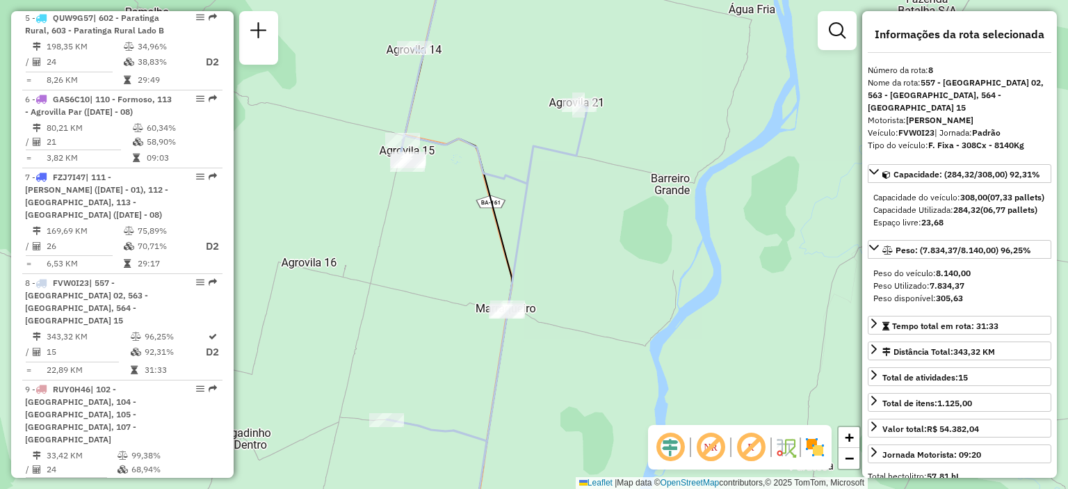
drag, startPoint x: 613, startPoint y: 243, endPoint x: 604, endPoint y: 188, distance: 55.8
click at [604, 188] on div "Janela de atendimento Grade de atendimento Capacidade Transportadoras Veículos …" at bounding box center [534, 244] width 1068 height 489
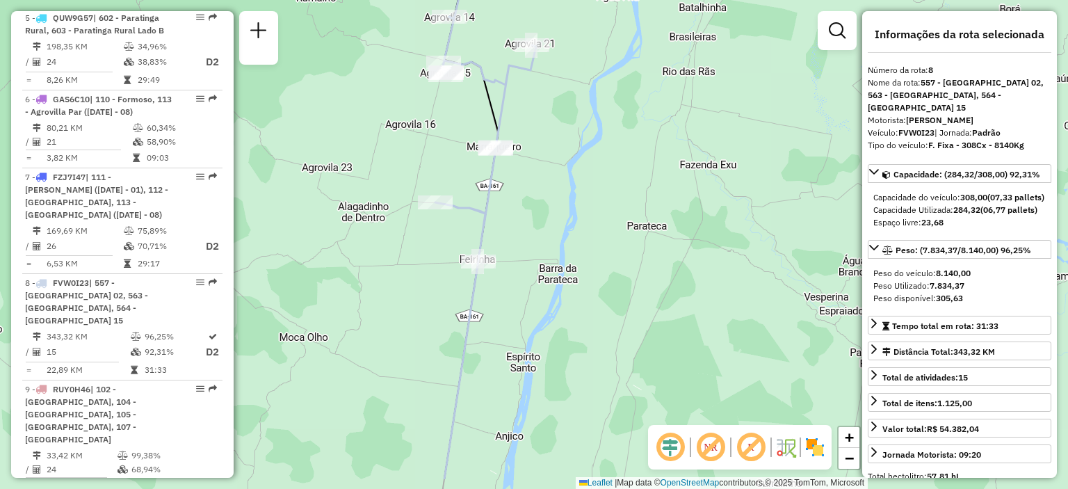
drag, startPoint x: 654, startPoint y: 145, endPoint x: 593, endPoint y: 80, distance: 88.6
click at [593, 79] on div "Janela de atendimento Grade de atendimento Capacidade Transportadoras Veículos …" at bounding box center [534, 244] width 1068 height 489
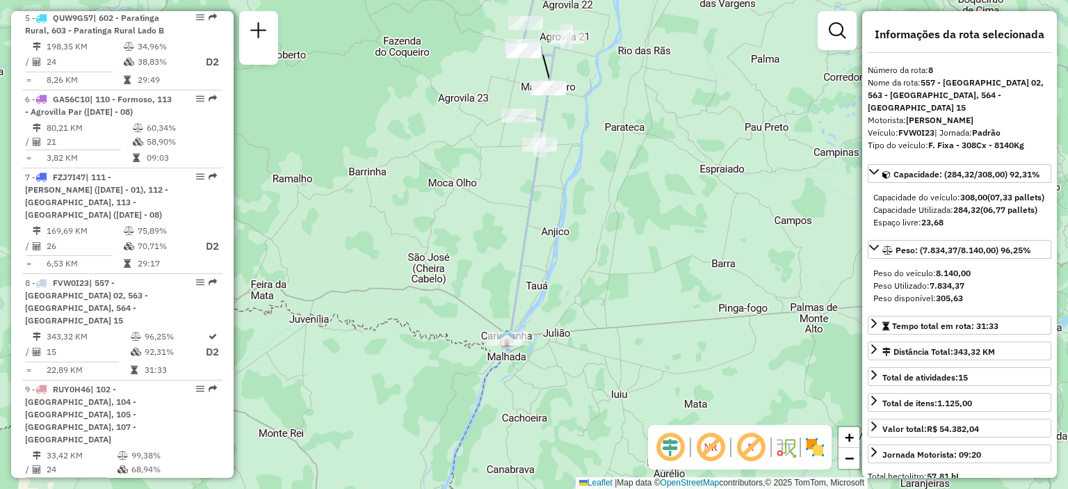
drag, startPoint x: 586, startPoint y: 376, endPoint x: 590, endPoint y: 338, distance: 38.5
click at [590, 338] on div "Janela de atendimento Grade de atendimento Capacidade Transportadoras Veículos …" at bounding box center [534, 244] width 1068 height 489
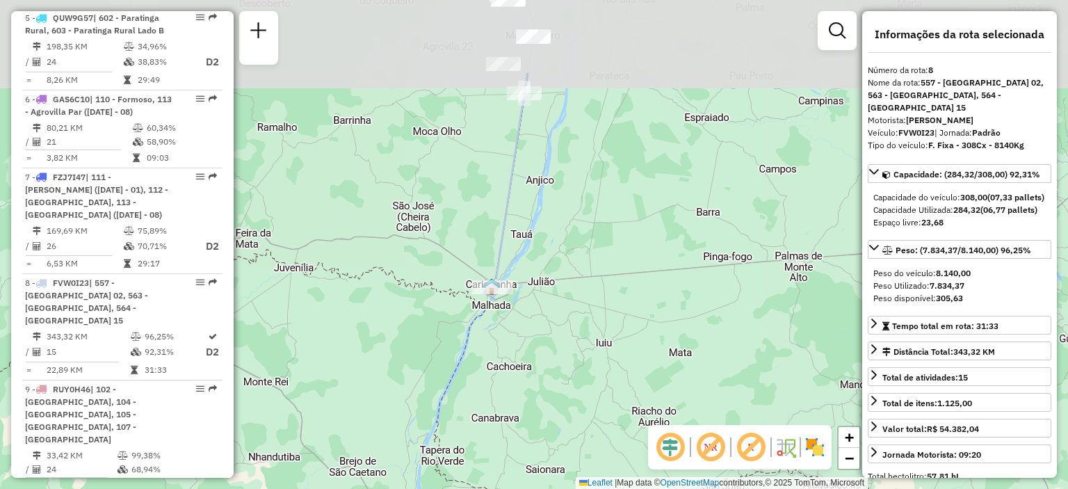
drag, startPoint x: 609, startPoint y: 68, endPoint x: 592, endPoint y: 228, distance: 160.8
click at [595, 226] on div "Janela de atendimento Grade de atendimento Capacidade Transportadoras Veículos …" at bounding box center [534, 244] width 1068 height 489
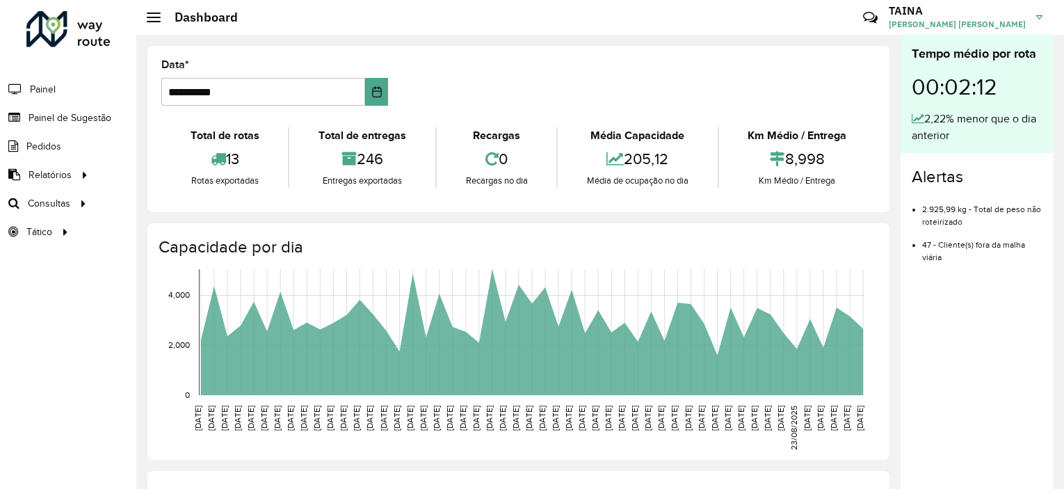
drag, startPoint x: 232, startPoint y: 250, endPoint x: 215, endPoint y: 280, distance: 35.2
click at [215, 280] on div "Capacidade por dia [DATE] [DATE] [DATE] [DATE] [DATE] [DATE] [DATE] [DATE] [DAT…" at bounding box center [518, 341] width 742 height 236
drag, startPoint x: 229, startPoint y: 253, endPoint x: 231, endPoint y: 260, distance: 7.3
click at [231, 260] on div "Capacidade por dia [DATE] [DATE] [DATE] [DATE] [DATE] [DATE] [DATE] [DATE] [DAT…" at bounding box center [518, 341] width 742 height 236
drag, startPoint x: 240, startPoint y: 227, endPoint x: 251, endPoint y: 186, distance: 43.2
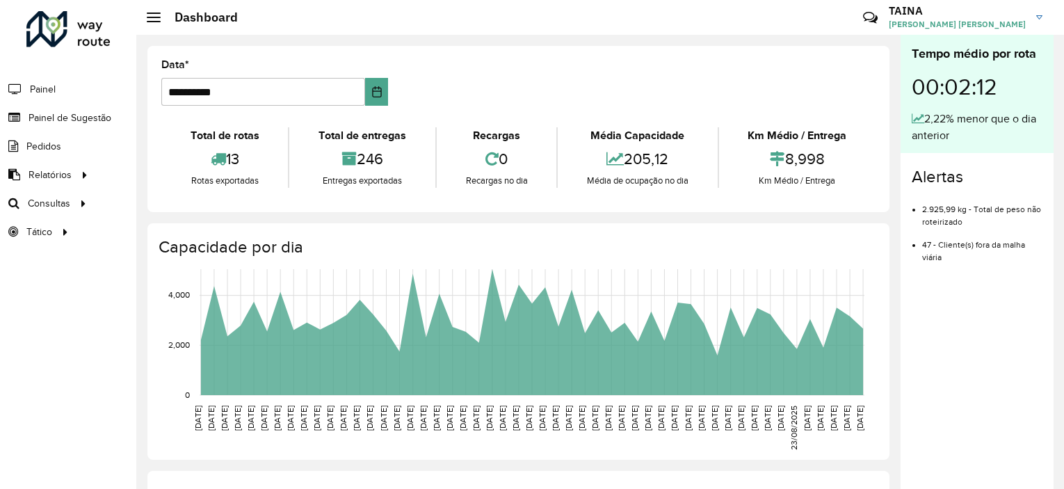
click at [274, 69] on div "**********" at bounding box center [518, 129] width 742 height 166
click at [347, 99] on div "**********" at bounding box center [274, 83] width 227 height 46
click at [331, 125] on div "**********" at bounding box center [518, 129] width 742 height 166
